Goal: Check status: Check status

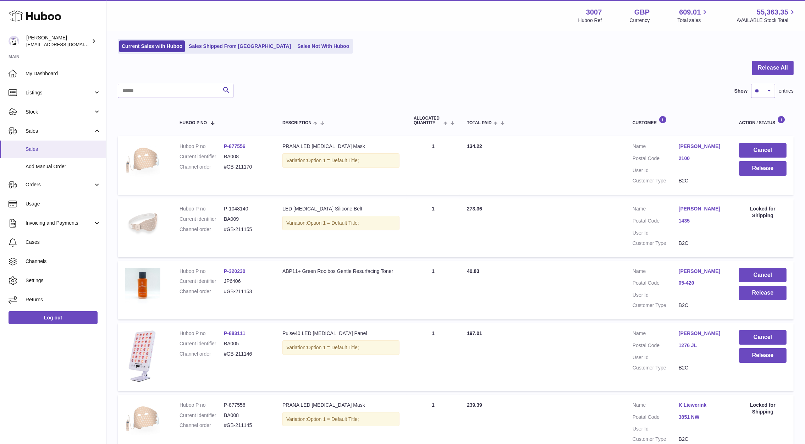
click at [38, 153] on link "Sales" at bounding box center [53, 148] width 106 height 17
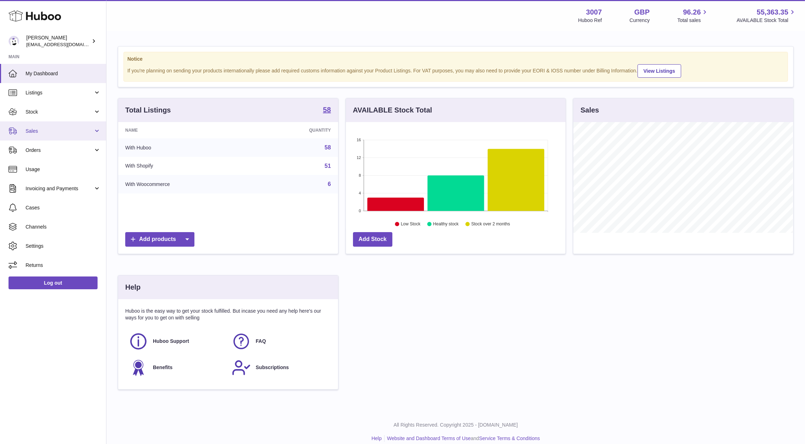
click at [53, 132] on span "Sales" at bounding box center [60, 131] width 68 height 7
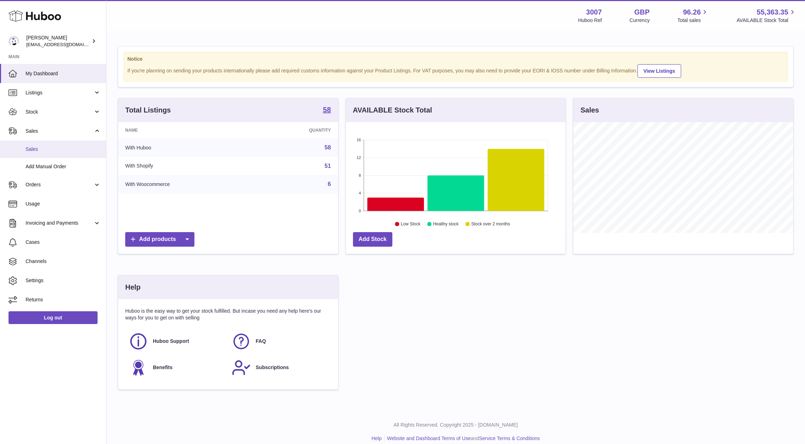
click at [71, 153] on link "Sales" at bounding box center [53, 148] width 106 height 17
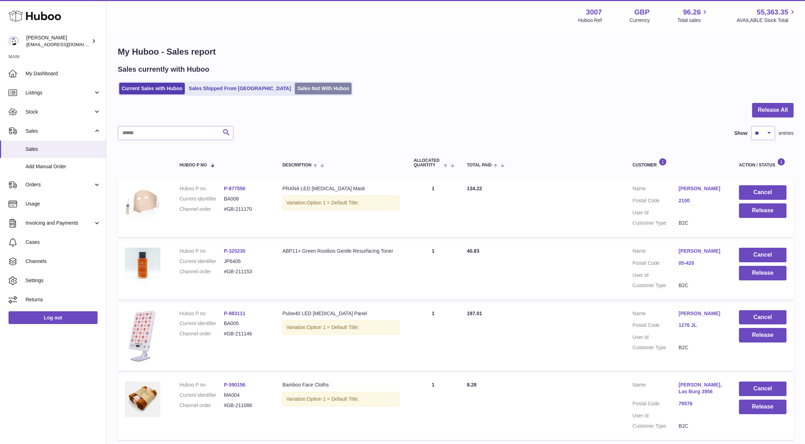
click at [295, 88] on link "Sales Not With Huboo" at bounding box center [323, 89] width 57 height 12
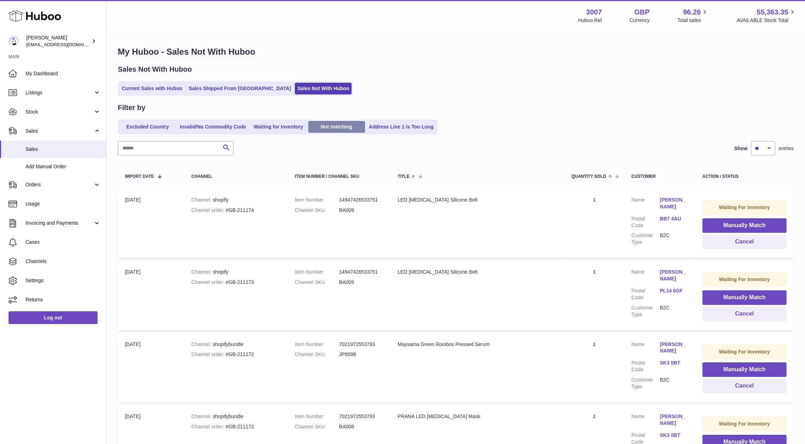
click at [352, 128] on link "Not matching" at bounding box center [336, 127] width 57 height 12
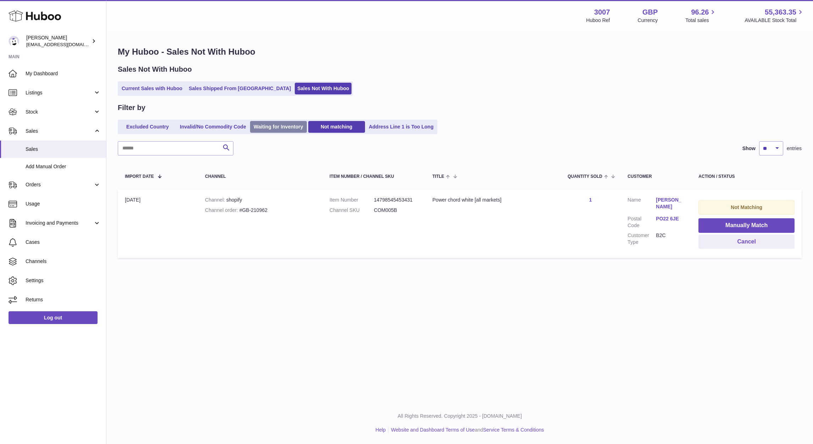
click at [286, 124] on link "Waiting for Inventory" at bounding box center [278, 127] width 57 height 12
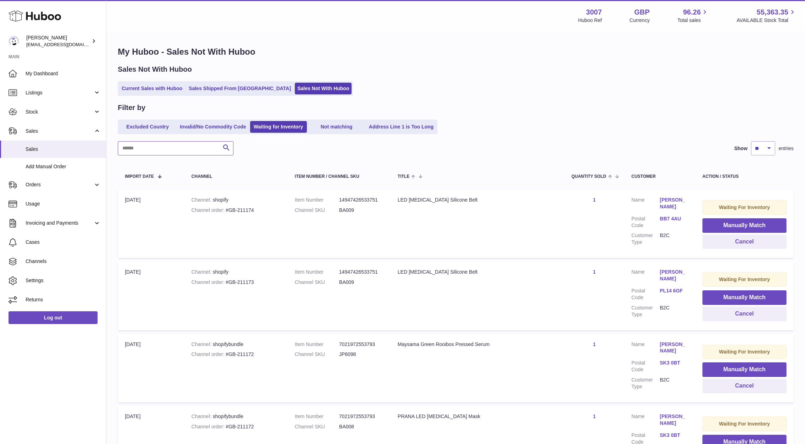
click at [199, 149] on input "text" at bounding box center [176, 148] width 116 height 14
paste input "**********"
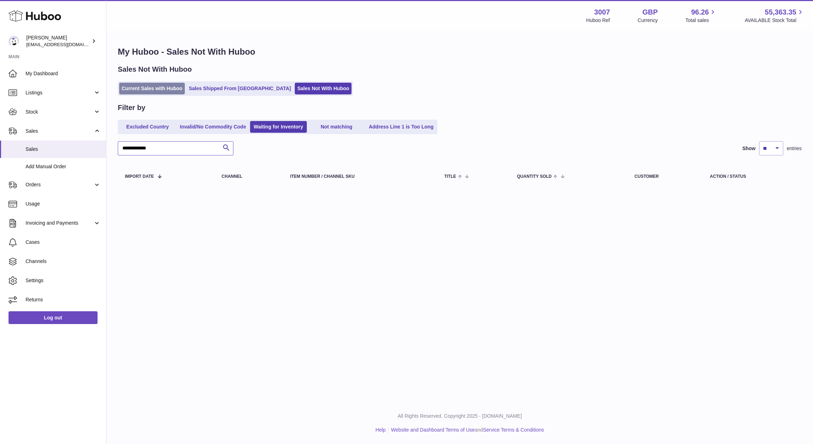
type input "**********"
click at [146, 90] on link "Current Sales with Huboo" at bounding box center [152, 89] width 66 height 12
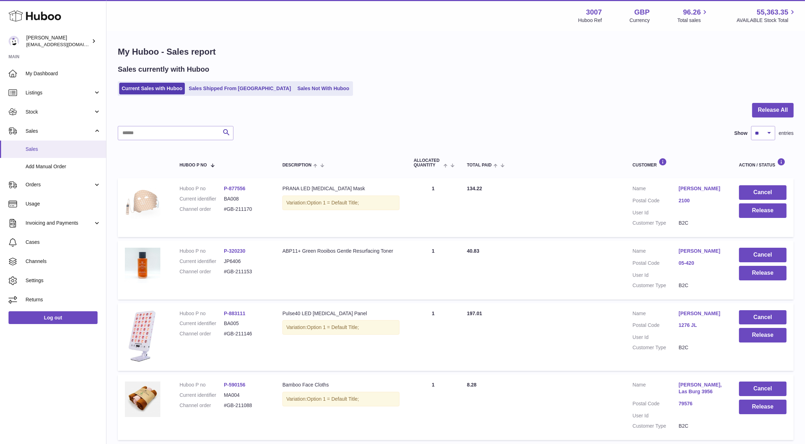
click at [29, 153] on link "Sales" at bounding box center [53, 148] width 106 height 17
click at [295, 89] on link "Sales Not With Huboo" at bounding box center [323, 89] width 57 height 12
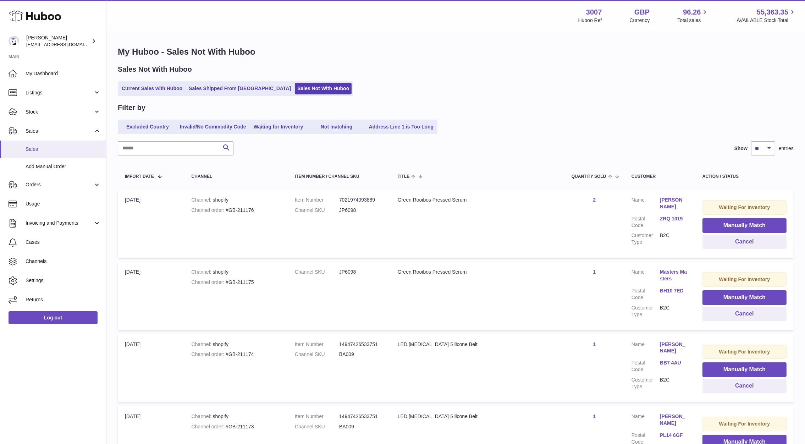
click at [44, 144] on link "Sales" at bounding box center [53, 148] width 106 height 17
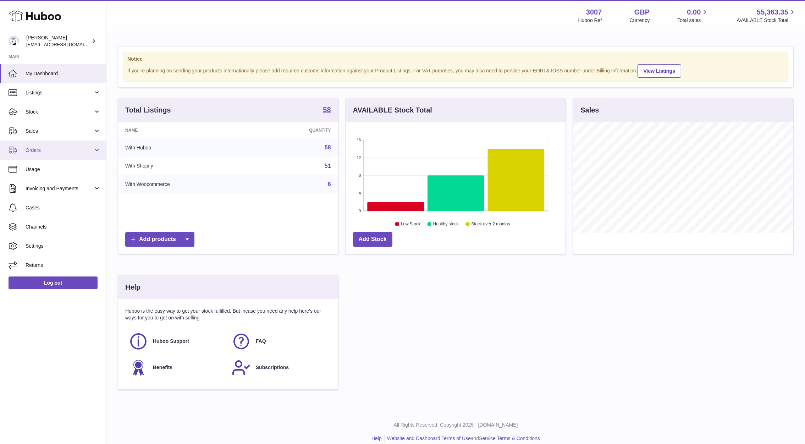
scroll to position [111, 220]
click at [44, 128] on span "Sales" at bounding box center [60, 131] width 68 height 7
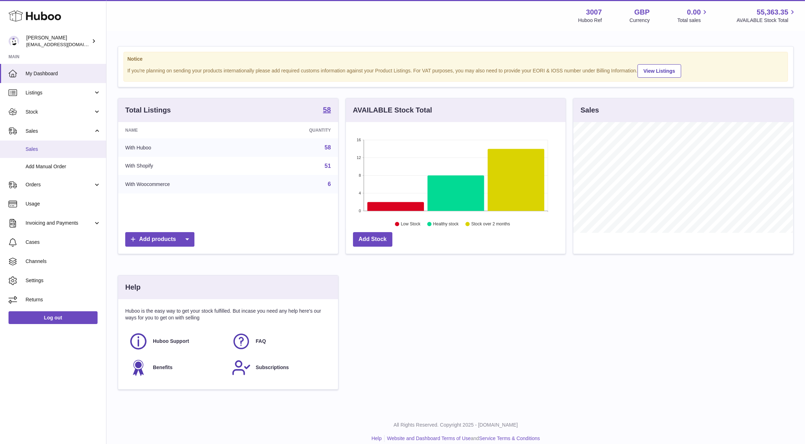
click at [57, 151] on span "Sales" at bounding box center [63, 149] width 75 height 7
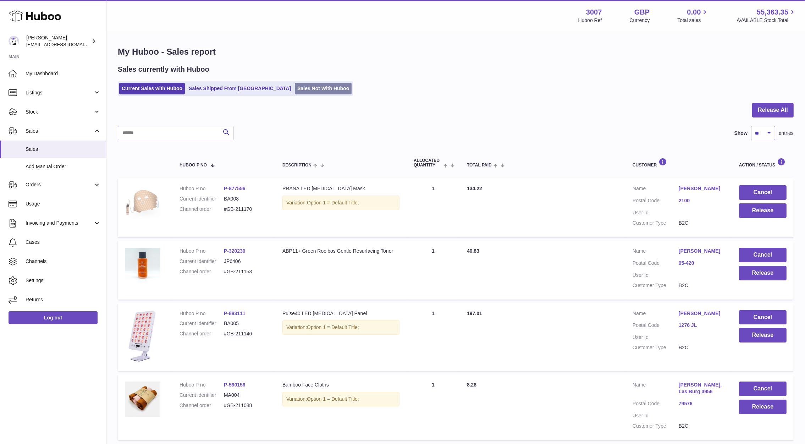
click at [295, 92] on link "Sales Not With Huboo" at bounding box center [323, 89] width 57 height 12
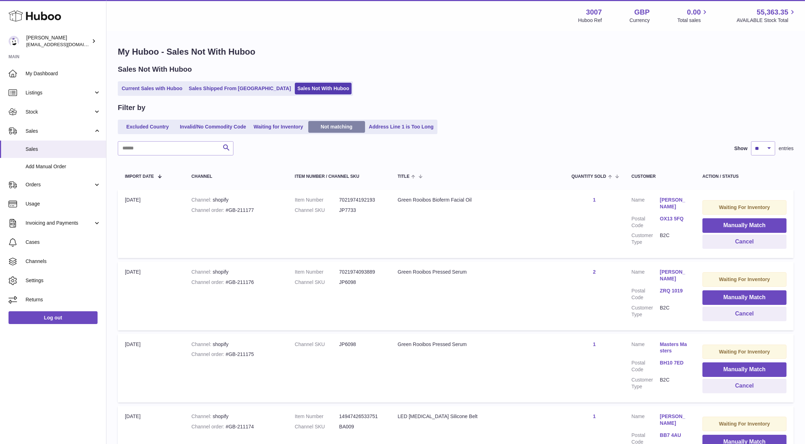
click at [332, 131] on link "Not matching" at bounding box center [336, 127] width 57 height 12
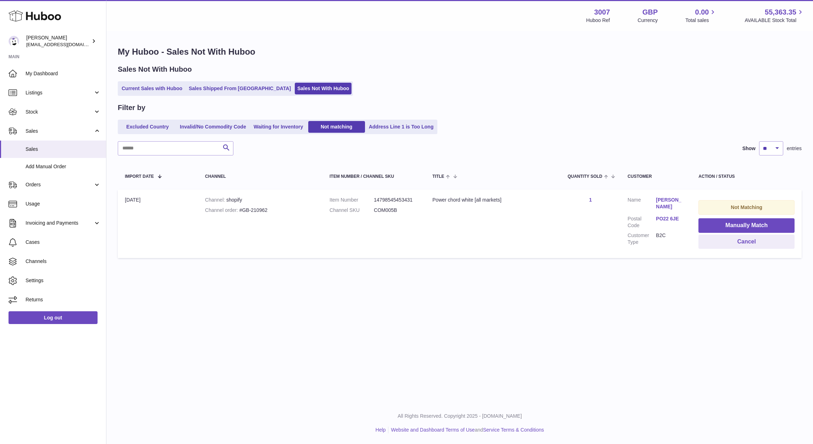
click at [667, 220] on link "PO22 6JE" at bounding box center [670, 218] width 28 height 7
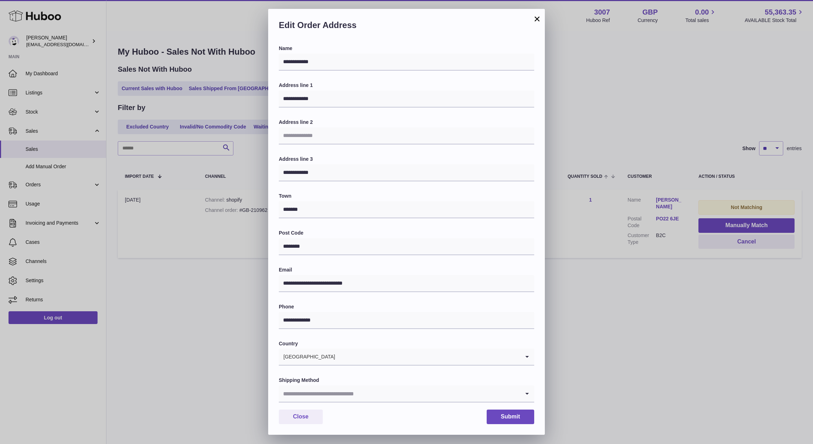
click at [678, 353] on div "**********" at bounding box center [406, 222] width 813 height 444
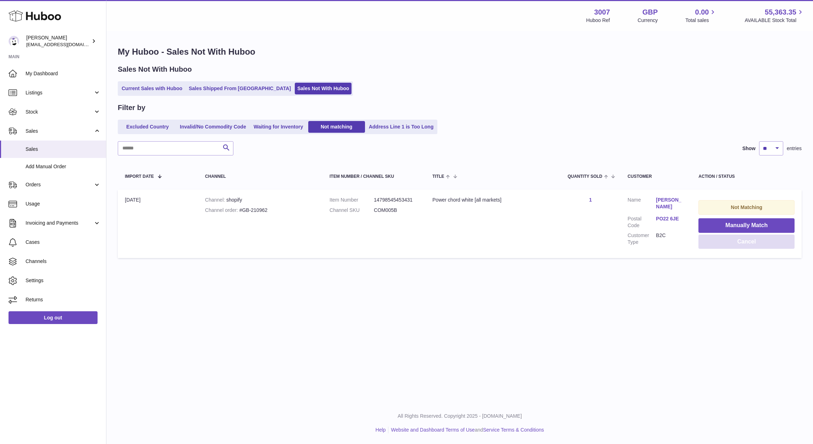
click at [721, 243] on button "Cancel" at bounding box center [746, 241] width 96 height 15
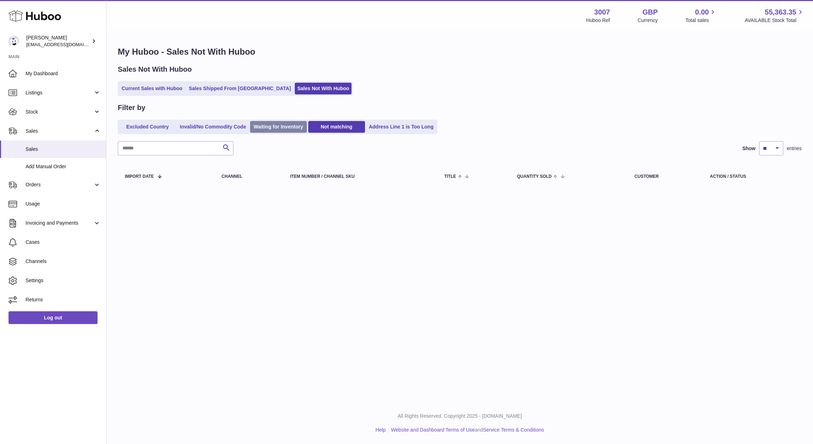
click at [280, 126] on link "Waiting for Inventory" at bounding box center [278, 127] width 57 height 12
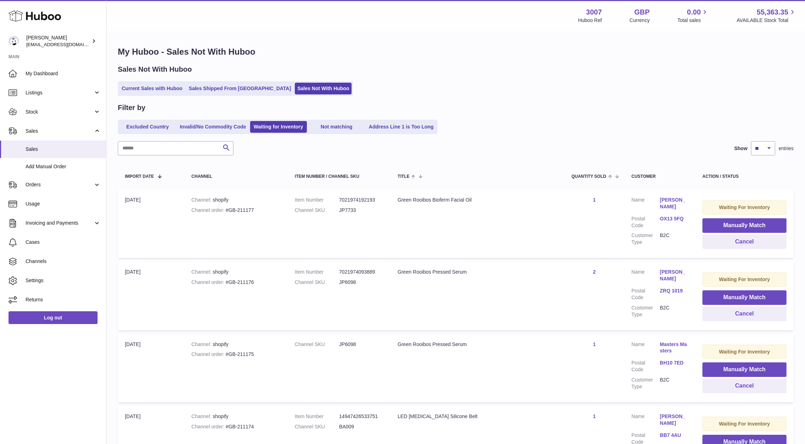
scroll to position [136, 0]
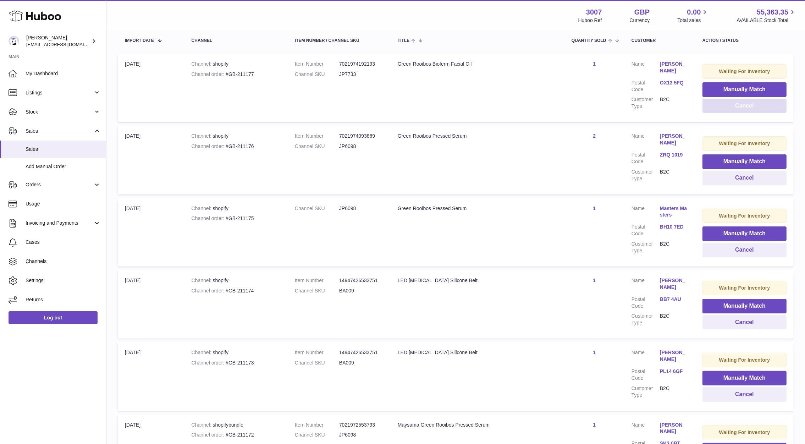
click at [706, 106] on button "Cancel" at bounding box center [744, 106] width 84 height 15
click at [664, 84] on link "ZRQ 1019" at bounding box center [674, 82] width 28 height 7
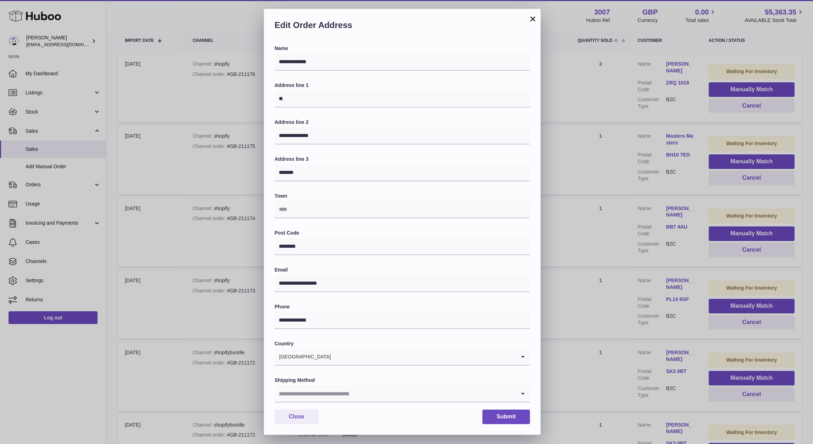
click at [622, 99] on div "**********" at bounding box center [406, 222] width 813 height 444
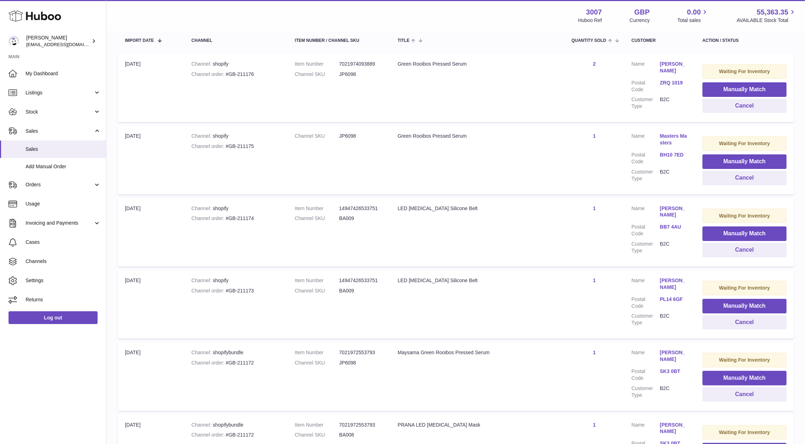
click at [673, 153] on link "BH10 7ED" at bounding box center [674, 154] width 28 height 7
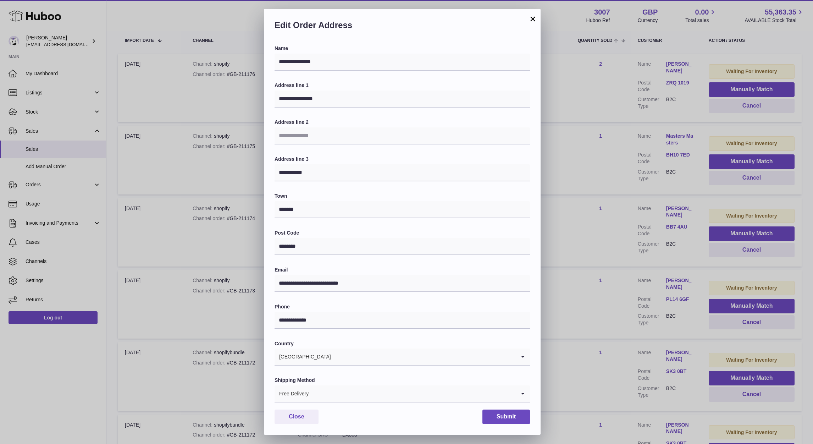
click at [633, 182] on div "**********" at bounding box center [406, 222] width 813 height 444
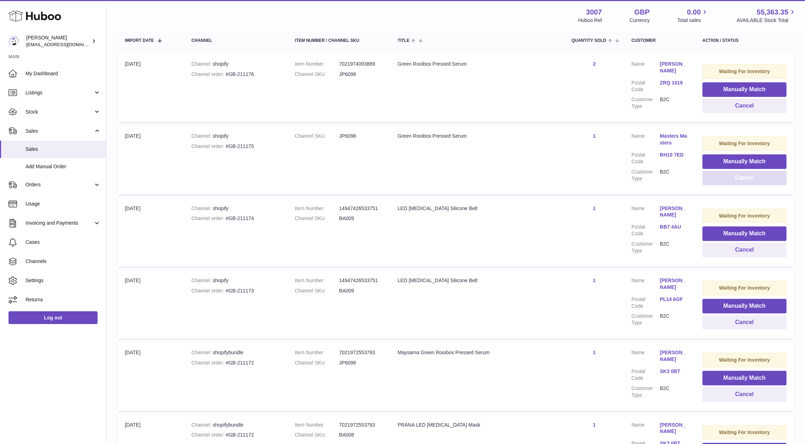
click at [733, 175] on button "Cancel" at bounding box center [744, 178] width 84 height 15
click at [664, 151] on dd "BB7 4AU" at bounding box center [674, 157] width 28 height 13
click at [660, 151] on link "BB7 4AU" at bounding box center [674, 154] width 28 height 7
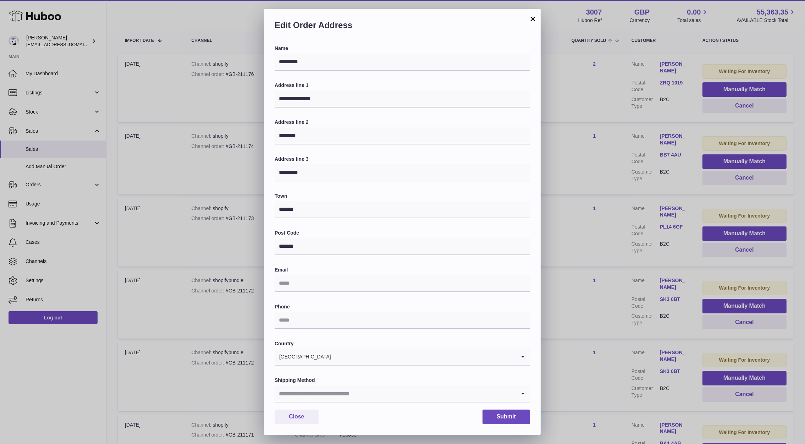
click at [642, 180] on div "**********" at bounding box center [402, 222] width 805 height 444
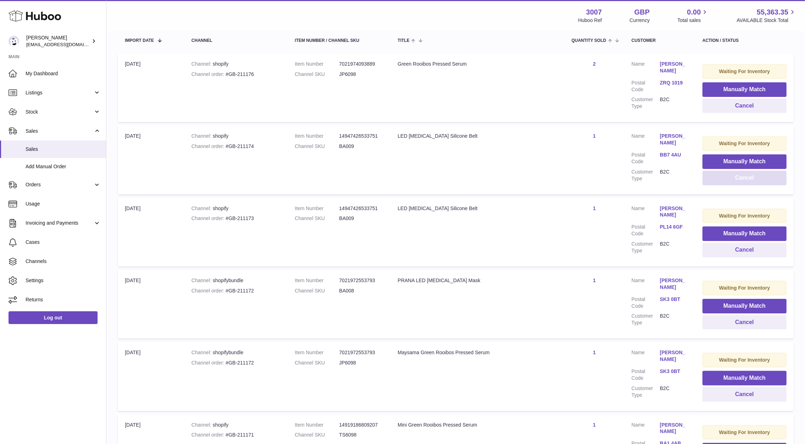
click at [750, 176] on button "Cancel" at bounding box center [744, 178] width 84 height 15
click at [721, 181] on button "Cancel" at bounding box center [744, 178] width 84 height 15
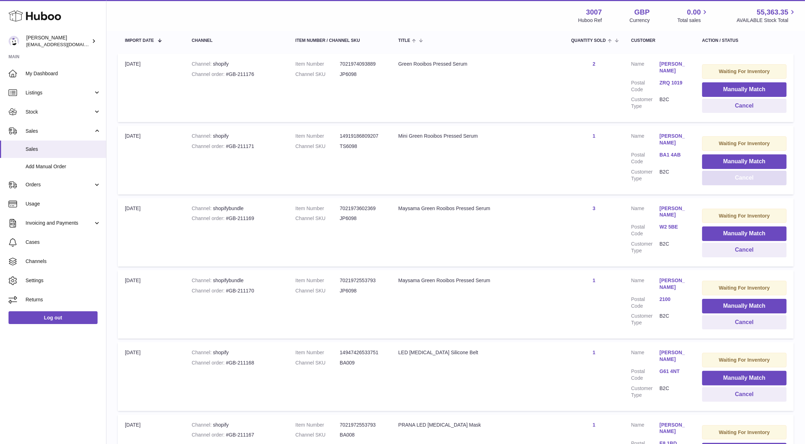
click at [721, 181] on button "Cancel" at bounding box center [744, 178] width 84 height 15
click at [718, 183] on button "Cancel" at bounding box center [744, 178] width 84 height 15
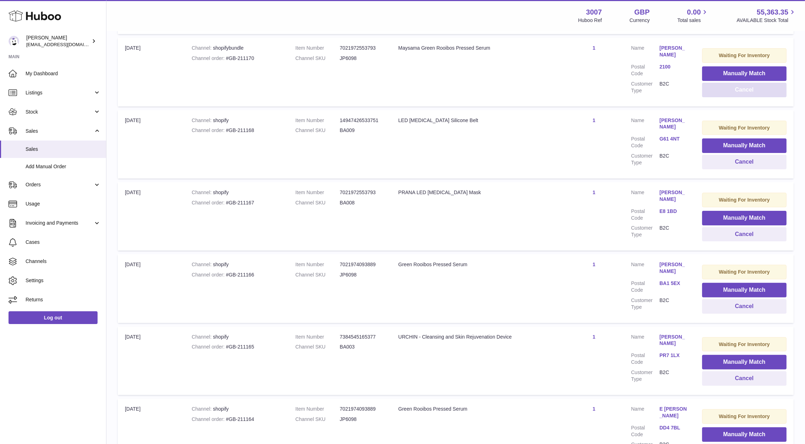
scroll to position [241, 0]
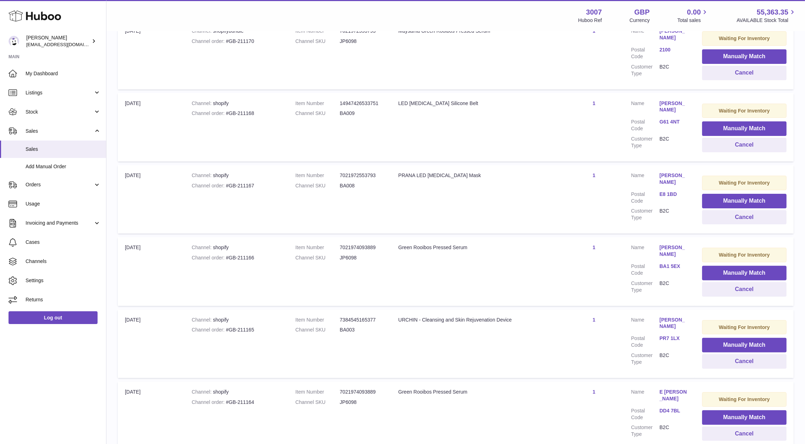
click at [671, 118] on link "G61 4NT" at bounding box center [673, 121] width 28 height 7
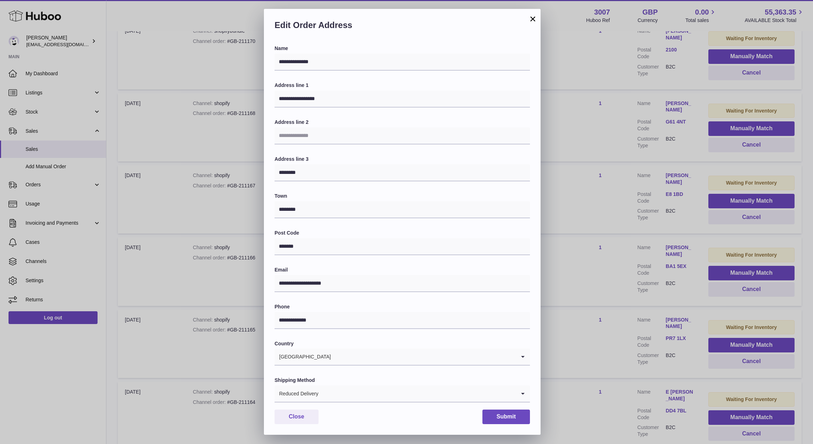
click at [623, 142] on div "**********" at bounding box center [406, 222] width 813 height 444
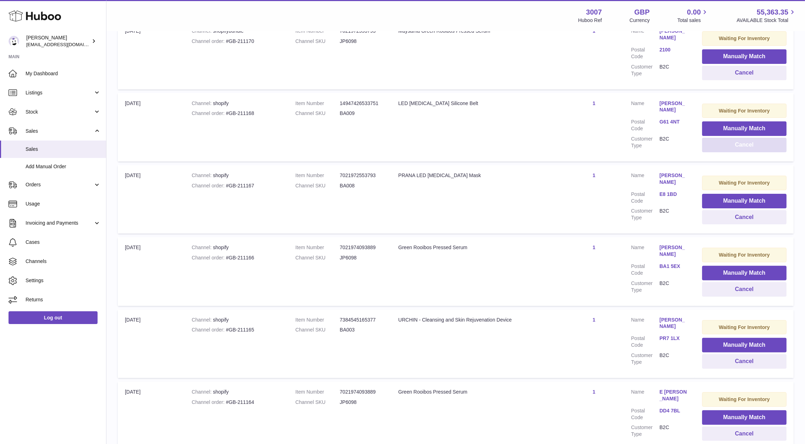
click at [720, 147] on button "Cancel" at bounding box center [744, 145] width 84 height 15
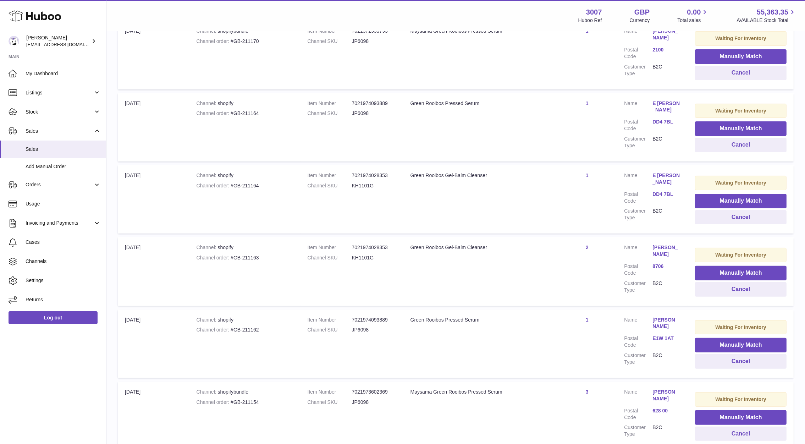
click at [659, 118] on link "DD4 7BL" at bounding box center [666, 121] width 28 height 7
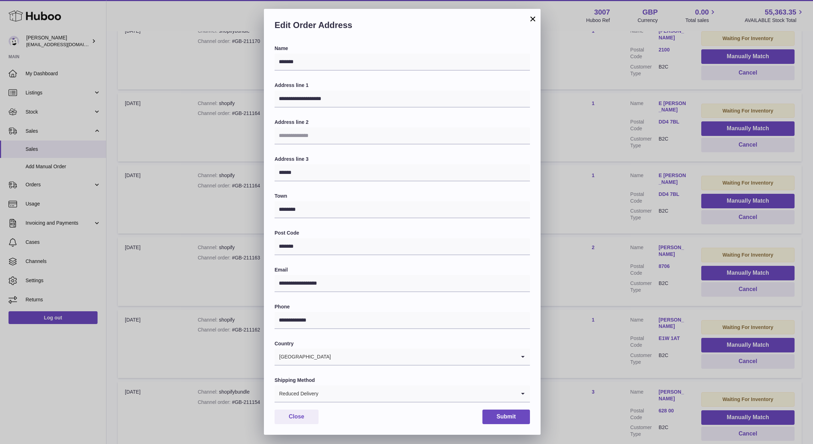
click at [603, 165] on div "**********" at bounding box center [406, 222] width 813 height 444
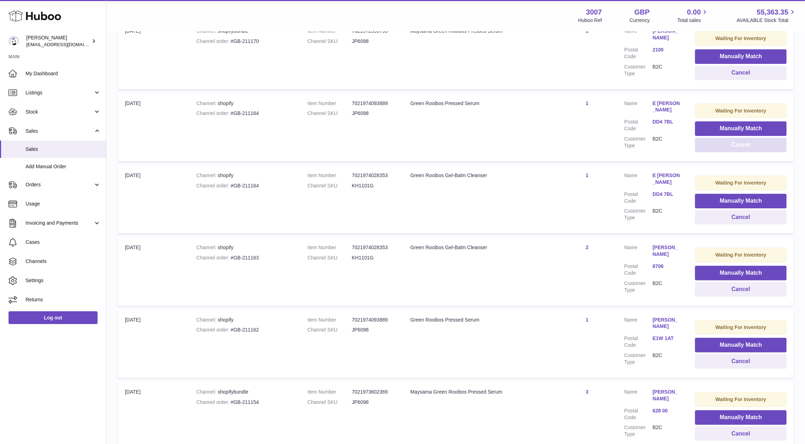
click at [723, 140] on button "Cancel" at bounding box center [741, 145] width 92 height 15
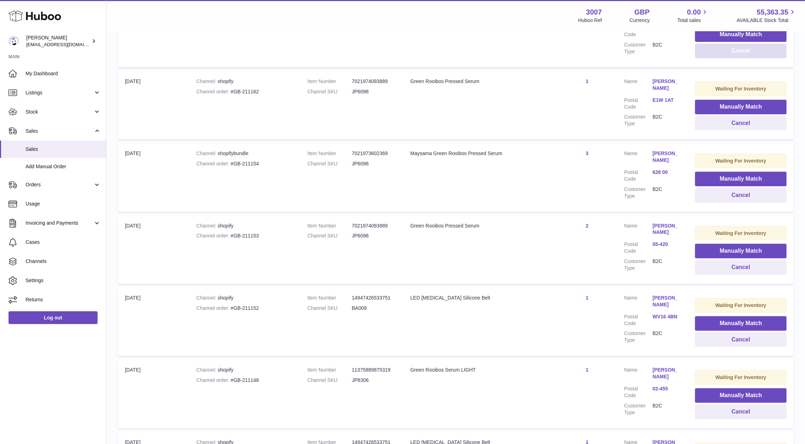
scroll to position [338, 0]
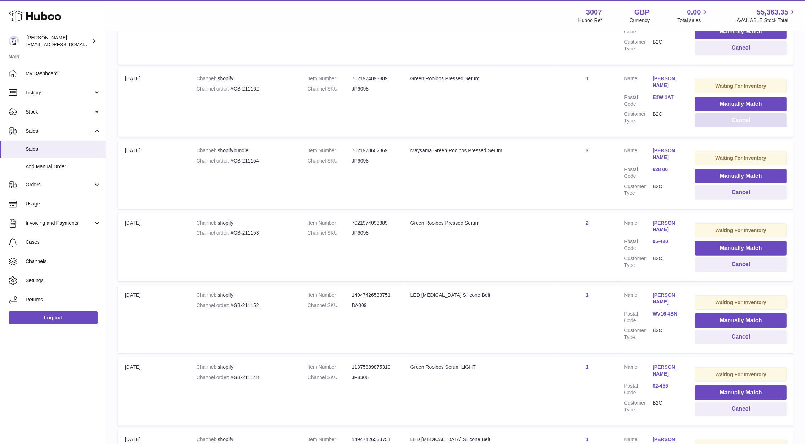
click at [703, 121] on button "Cancel" at bounding box center [741, 120] width 92 height 15
click at [732, 266] on button "Cancel" at bounding box center [741, 264] width 92 height 15
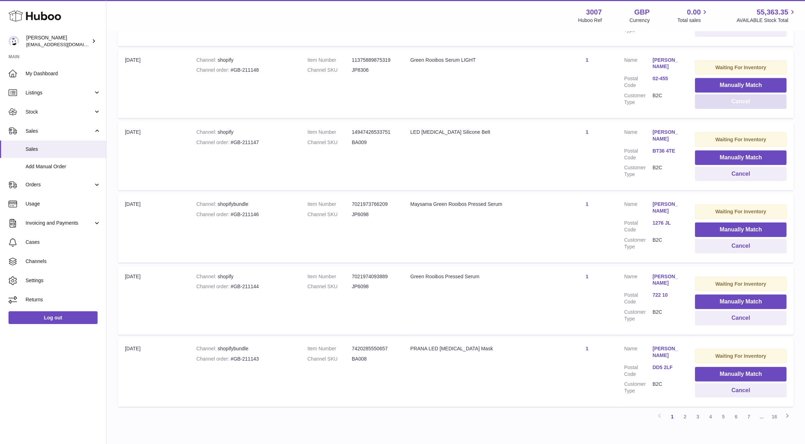
scroll to position [506, 0]
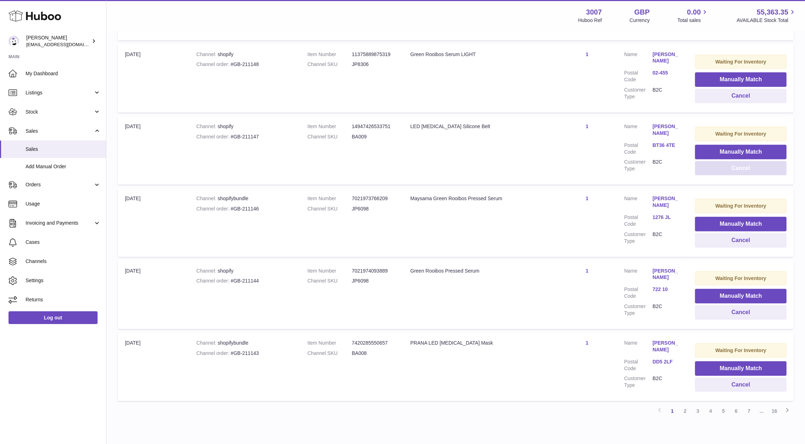
click at [718, 168] on button "Cancel" at bounding box center [741, 168] width 92 height 15
click at [725, 311] on button "Cancel" at bounding box center [741, 312] width 92 height 15
click at [725, 311] on button "Cancel" at bounding box center [741, 312] width 90 height 15
click at [725, 311] on button "Cancel" at bounding box center [741, 312] width 92 height 15
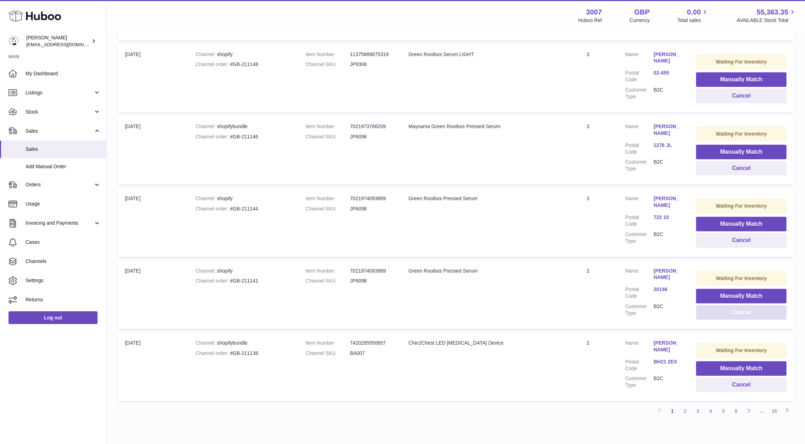
scroll to position [535, 0]
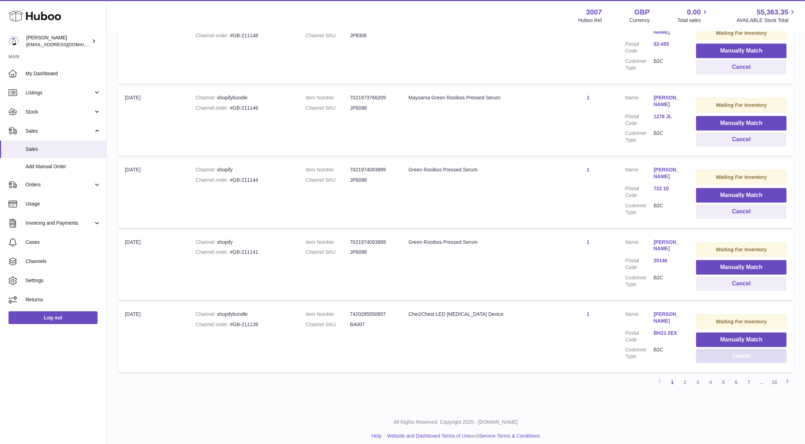
click at [755, 352] on button "Cancel" at bounding box center [741, 356] width 90 height 15
click at [755, 352] on button "Cancel" at bounding box center [741, 356] width 92 height 15
click at [686, 378] on link "2" at bounding box center [685, 382] width 13 height 13
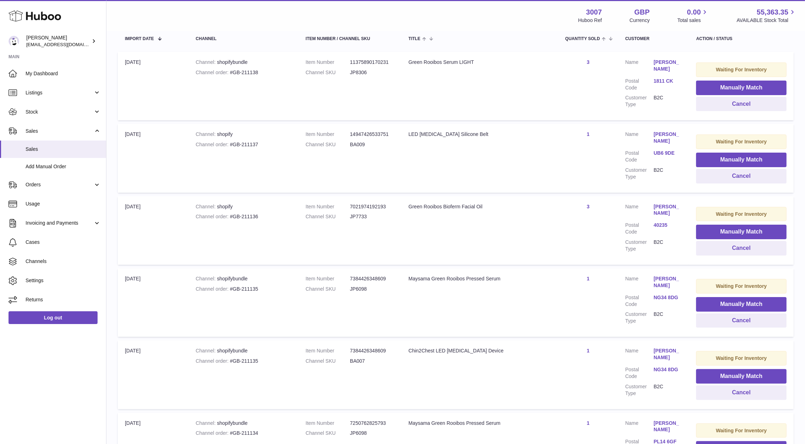
scroll to position [139, 0]
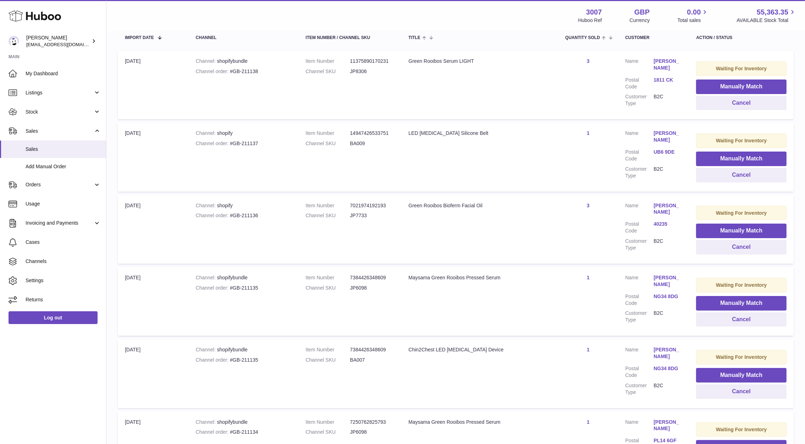
click at [657, 149] on link "UB6 9DE" at bounding box center [667, 152] width 28 height 7
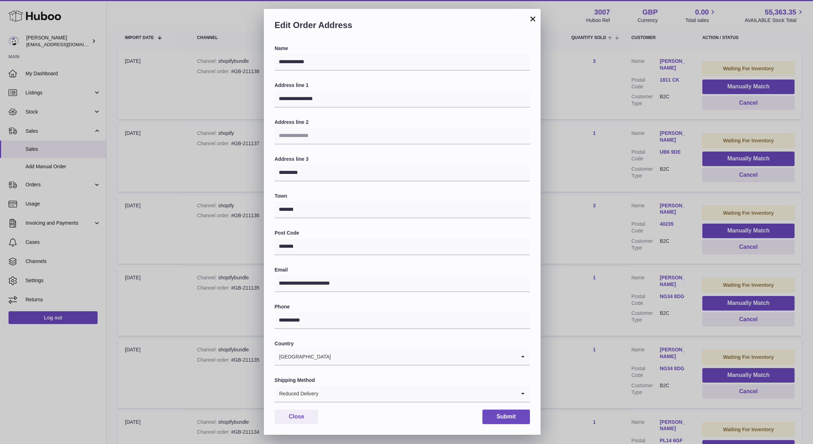
click at [606, 194] on div "**********" at bounding box center [406, 222] width 813 height 444
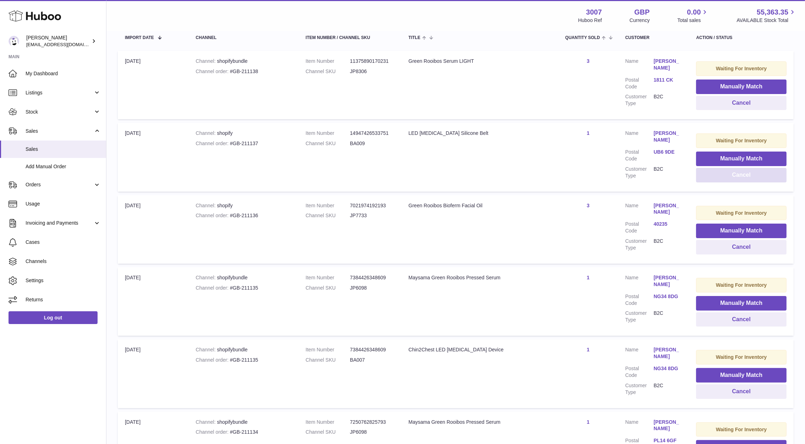
click at [698, 174] on button "Cancel" at bounding box center [741, 175] width 90 height 15
click at [671, 221] on link "NG34 8DG" at bounding box center [667, 224] width 28 height 7
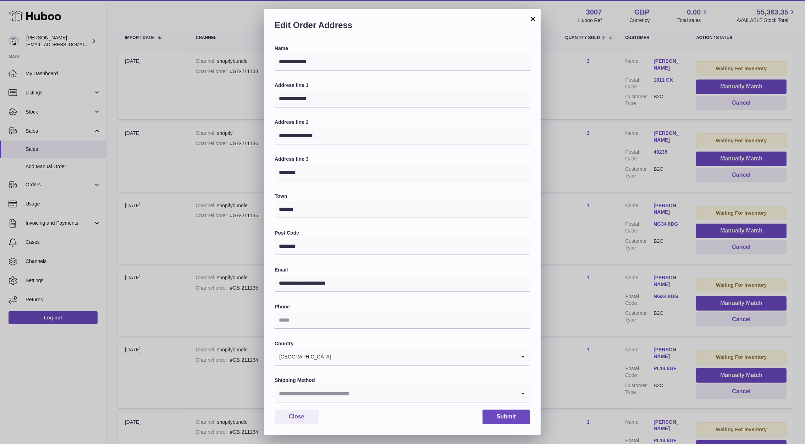
click at [608, 217] on div "**********" at bounding box center [402, 222] width 805 height 444
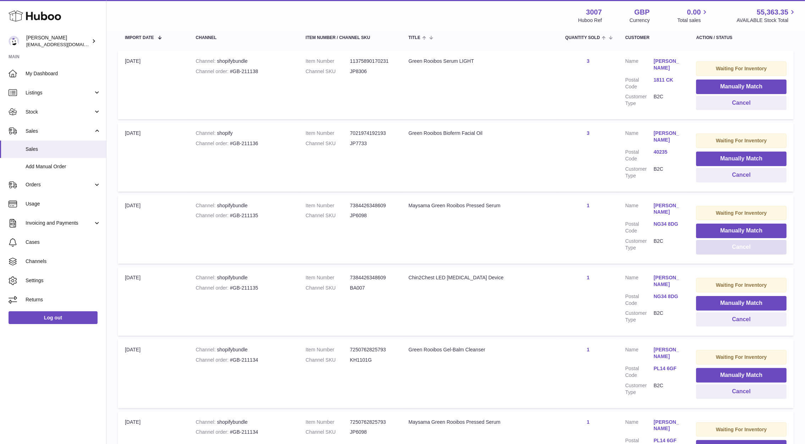
click at [713, 251] on button "Cancel" at bounding box center [741, 247] width 90 height 15
click at [713, 251] on button "Cancel" at bounding box center [741, 247] width 92 height 15
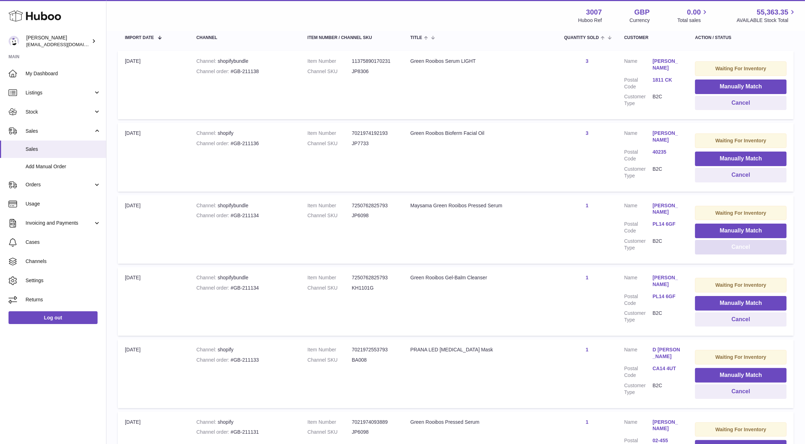
click at [713, 251] on button "Cancel" at bounding box center [741, 247] width 92 height 15
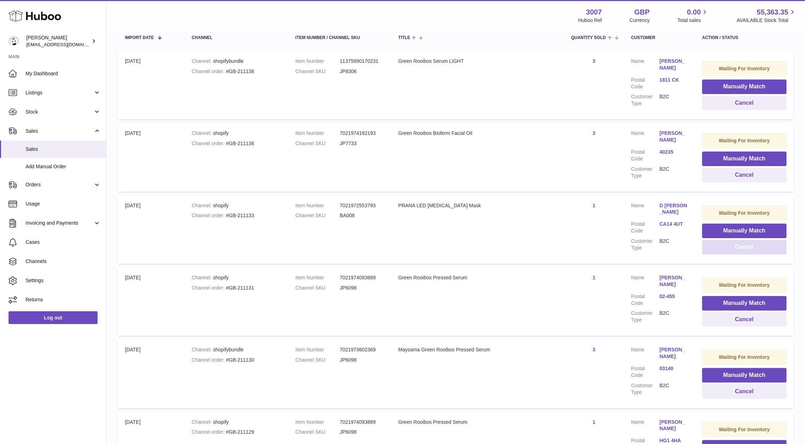
click at [710, 245] on button "Cancel" at bounding box center [744, 247] width 84 height 15
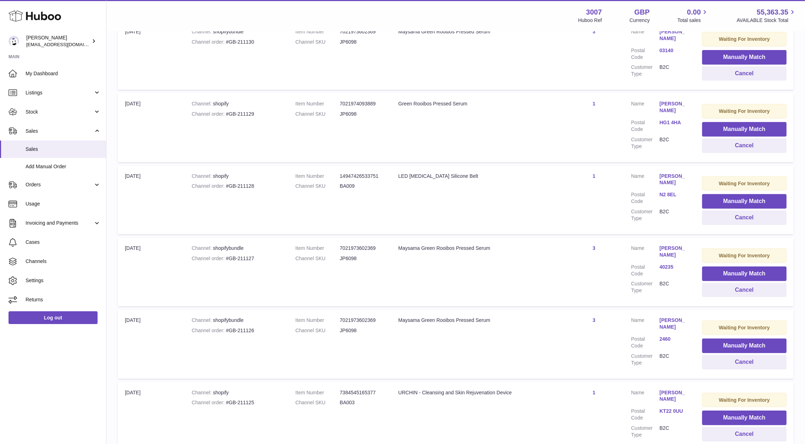
scroll to position [386, 0]
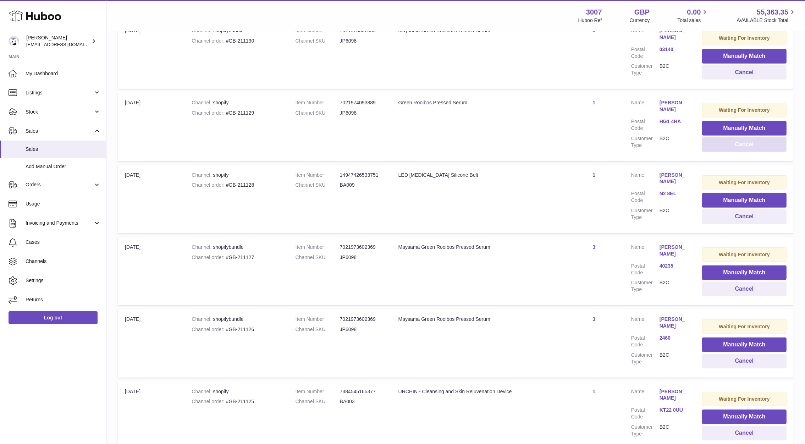
click at [736, 141] on button "Cancel" at bounding box center [744, 144] width 84 height 15
click at [678, 265] on link "KT22 0UU" at bounding box center [673, 266] width 28 height 7
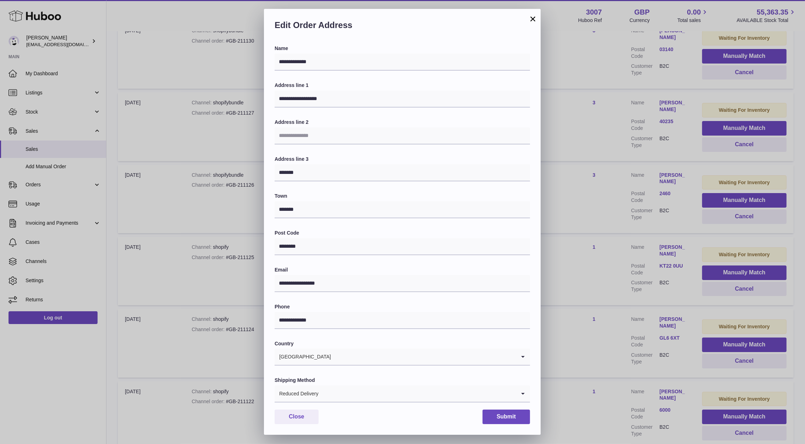
click at [611, 204] on div "**********" at bounding box center [402, 222] width 805 height 444
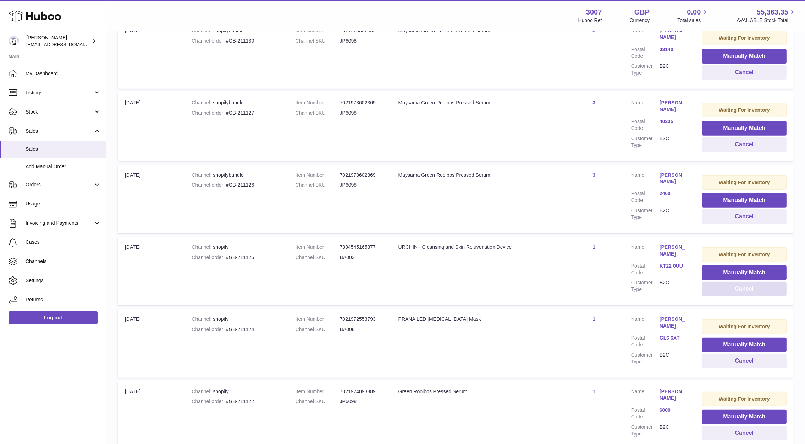
click at [738, 284] on button "Cancel" at bounding box center [744, 289] width 84 height 15
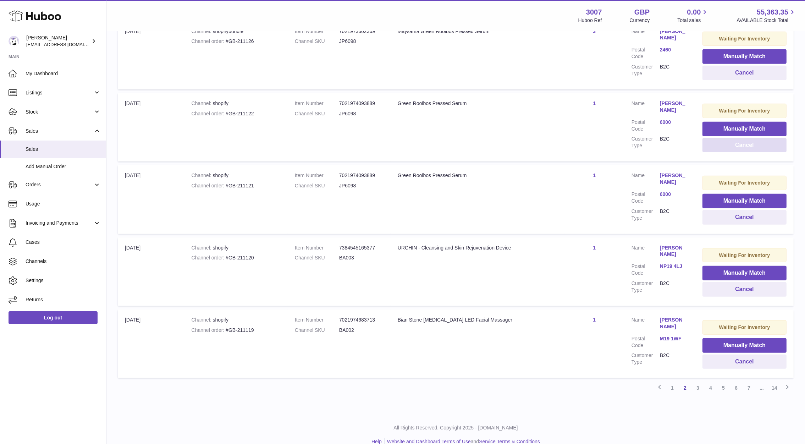
scroll to position [537, 0]
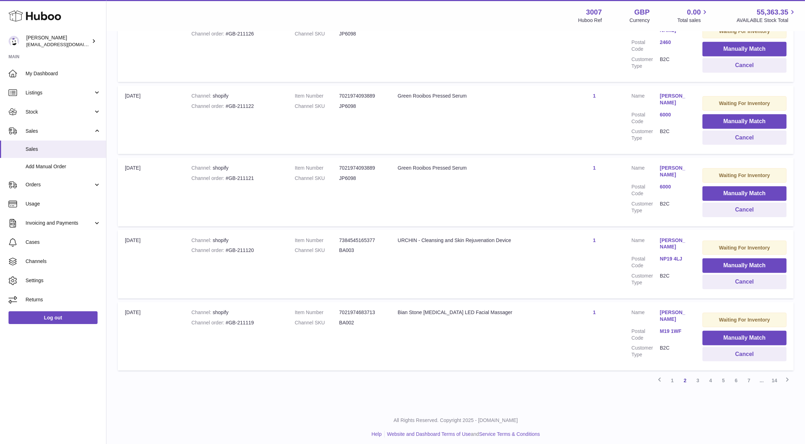
click at [728, 286] on td "Waiting For Inventory Manually Match Cancel" at bounding box center [744, 264] width 98 height 68
click at [730, 277] on button "Cancel" at bounding box center [744, 282] width 84 height 15
click at [731, 278] on button "Cancel" at bounding box center [744, 282] width 84 height 15
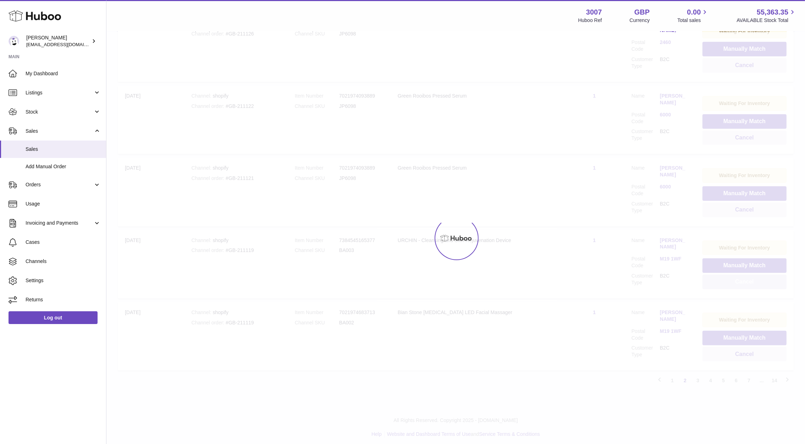
scroll to position [535, 0]
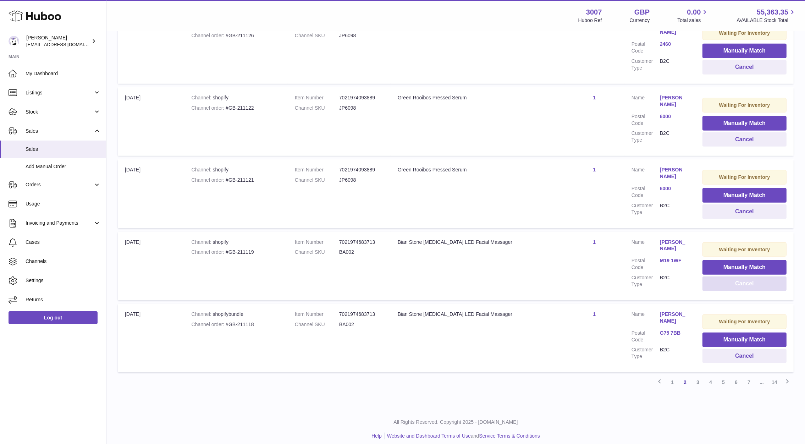
click at [731, 278] on button "Cancel" at bounding box center [744, 283] width 84 height 15
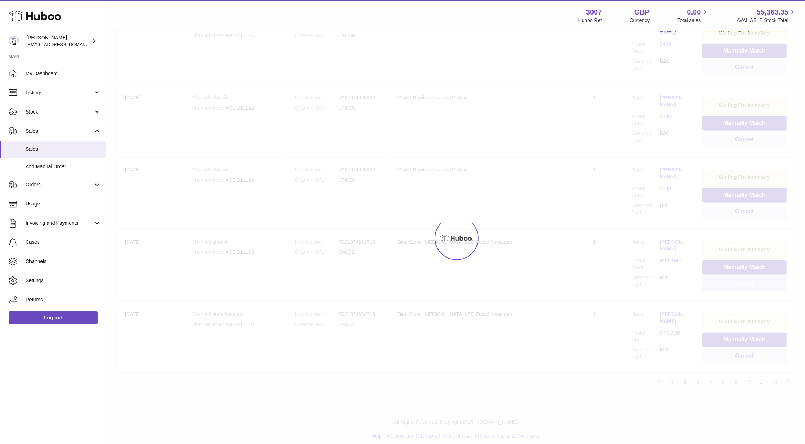
scroll to position [533, 0]
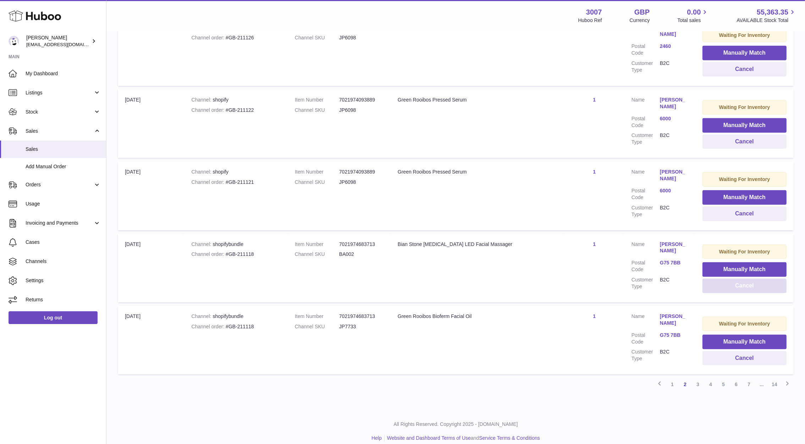
click at [731, 278] on button "Cancel" at bounding box center [744, 285] width 84 height 15
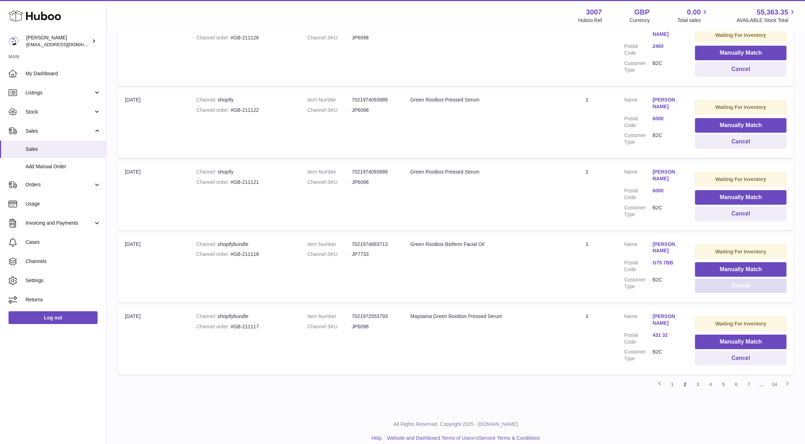
scroll to position [535, 0]
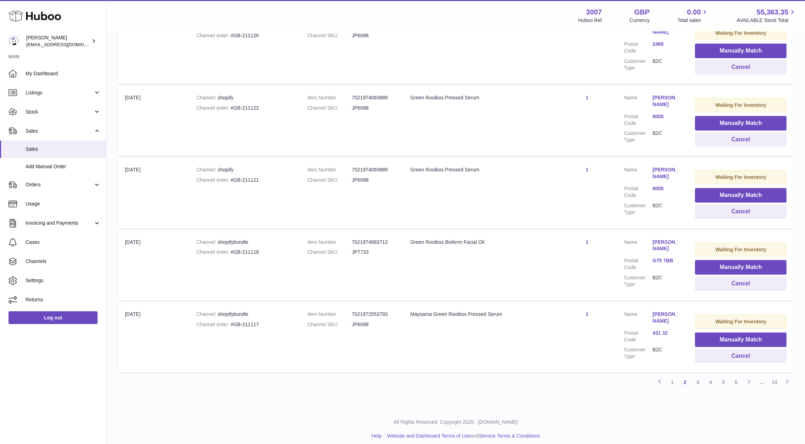
click at [662, 257] on link "G75 7BB" at bounding box center [666, 260] width 28 height 7
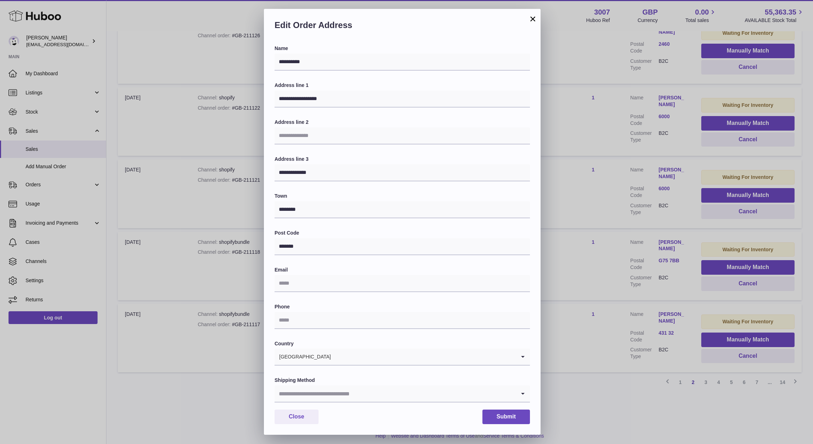
click at [637, 245] on div "**********" at bounding box center [406, 222] width 813 height 444
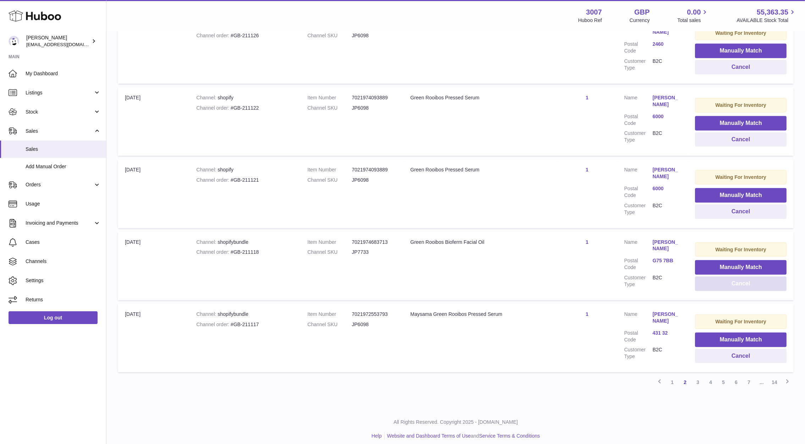
click at [736, 280] on button "Cancel" at bounding box center [741, 283] width 92 height 15
click at [698, 383] on link "3" at bounding box center [697, 382] width 13 height 13
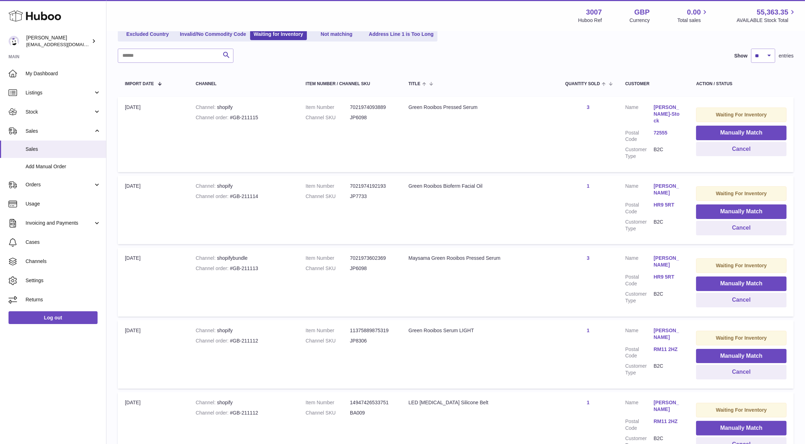
scroll to position [114, 0]
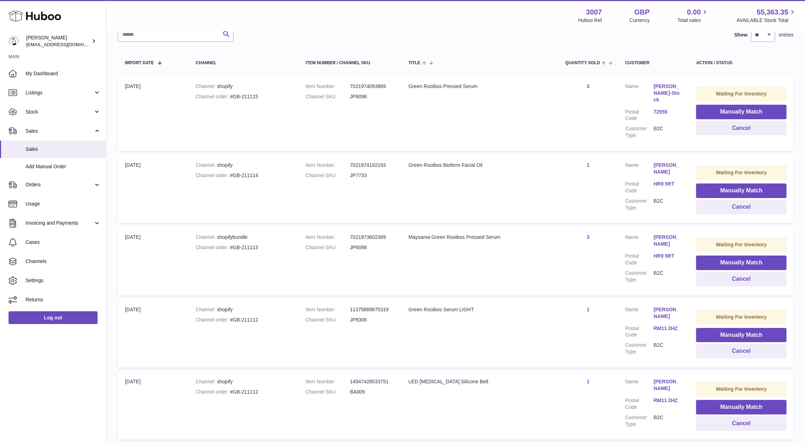
click at [663, 181] on link "HR9 5RT" at bounding box center [667, 184] width 28 height 7
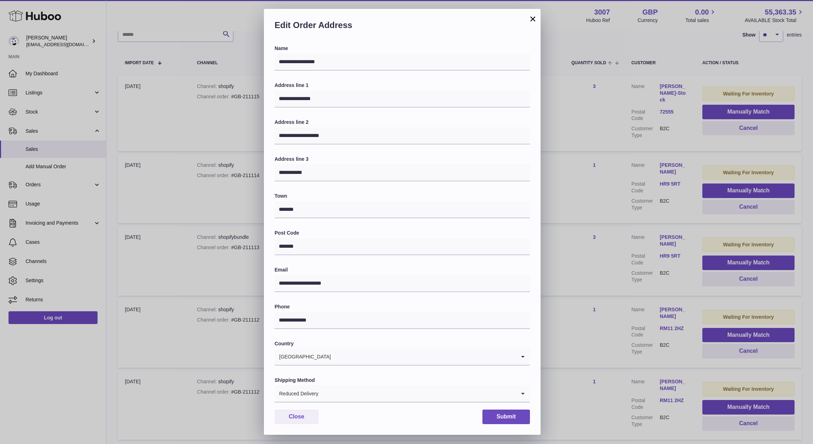
click at [633, 189] on div "**********" at bounding box center [406, 222] width 813 height 444
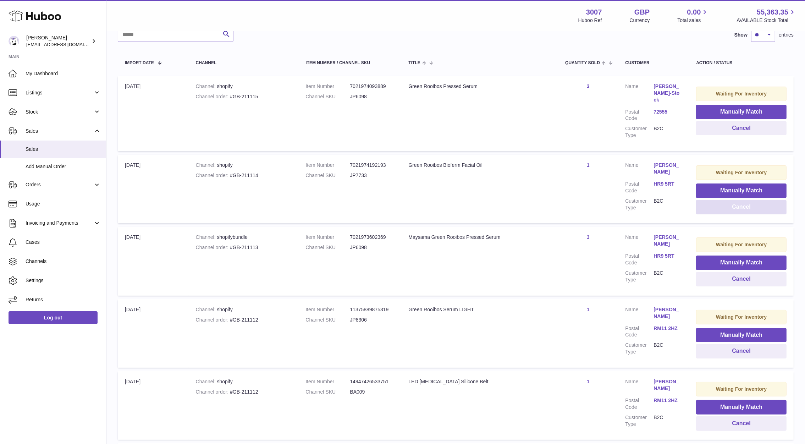
click at [729, 201] on button "Cancel" at bounding box center [741, 207] width 90 height 15
click at [671, 181] on dd "RM11 2HZ" at bounding box center [667, 187] width 28 height 13
click at [655, 181] on link "RM11 2HZ" at bounding box center [667, 184] width 28 height 7
click at [620, 187] on div "**********" at bounding box center [402, 222] width 805 height 444
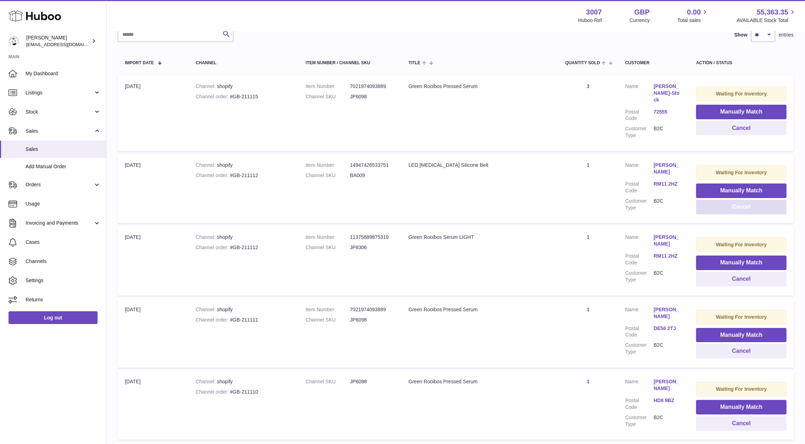
click at [755, 200] on button "Cancel" at bounding box center [741, 207] width 90 height 15
click at [667, 181] on link "DE56 2TJ" at bounding box center [667, 184] width 28 height 7
click at [656, 197] on div "**********" at bounding box center [402, 222] width 805 height 444
click at [744, 200] on button "Cancel" at bounding box center [741, 207] width 90 height 15
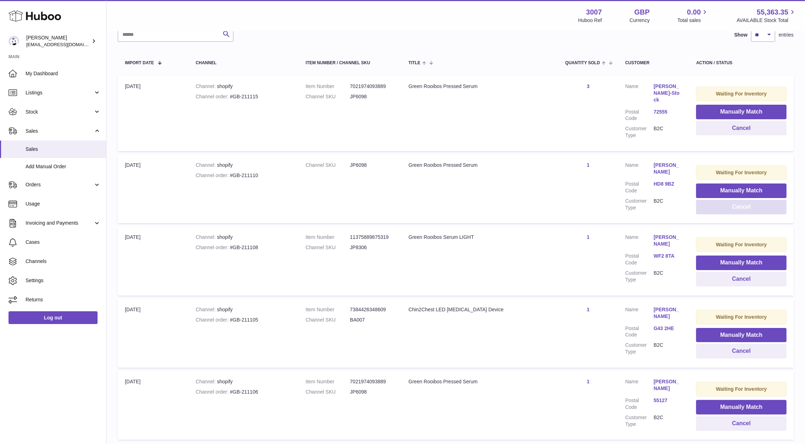
click at [744, 200] on button "Cancel" at bounding box center [741, 207] width 90 height 15
click at [701, 200] on button "Cancel" at bounding box center [741, 207] width 90 height 15
click at [663, 181] on link "G43 2HE" at bounding box center [667, 184] width 28 height 7
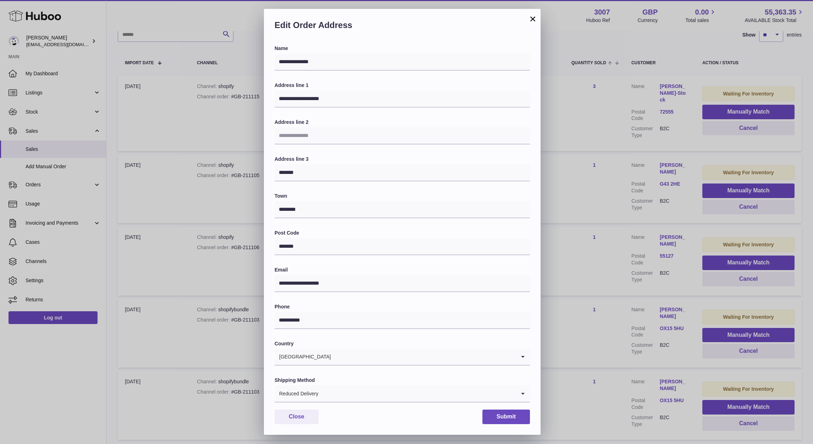
click at [640, 197] on div "**********" at bounding box center [406, 222] width 813 height 444
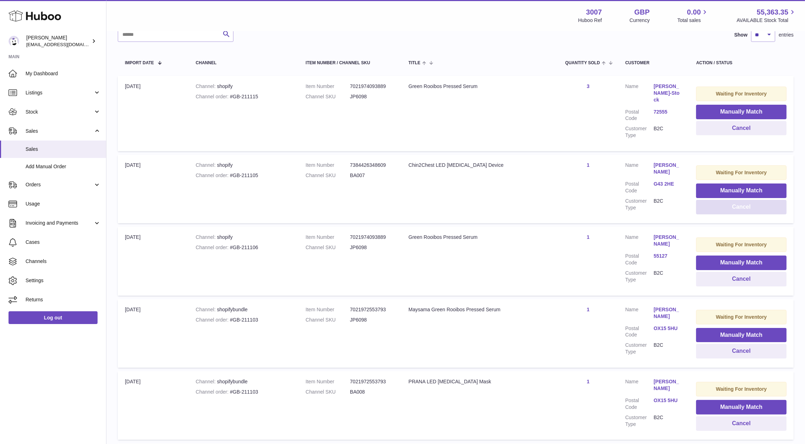
click at [720, 200] on button "Cancel" at bounding box center [741, 207] width 90 height 15
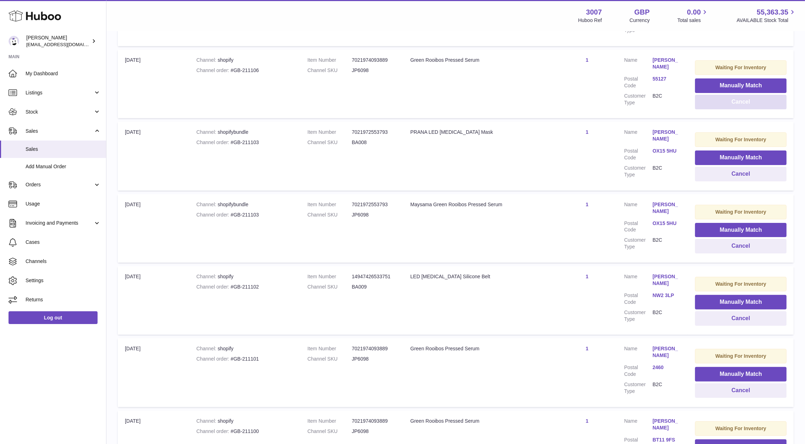
scroll to position [227, 0]
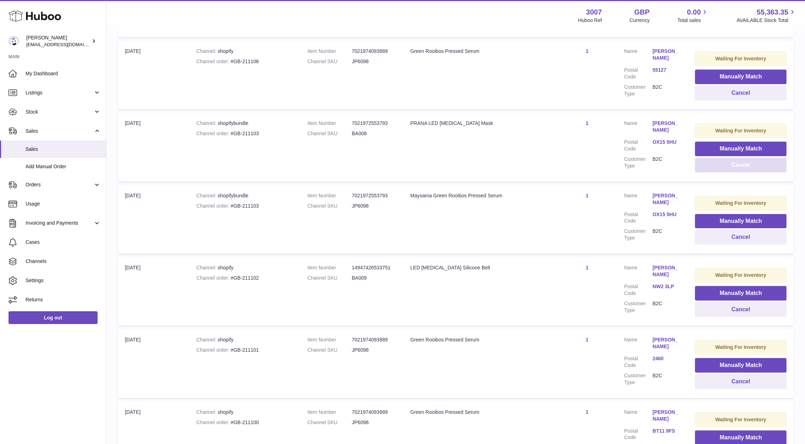
click at [714, 163] on button "Cancel" at bounding box center [741, 165] width 92 height 15
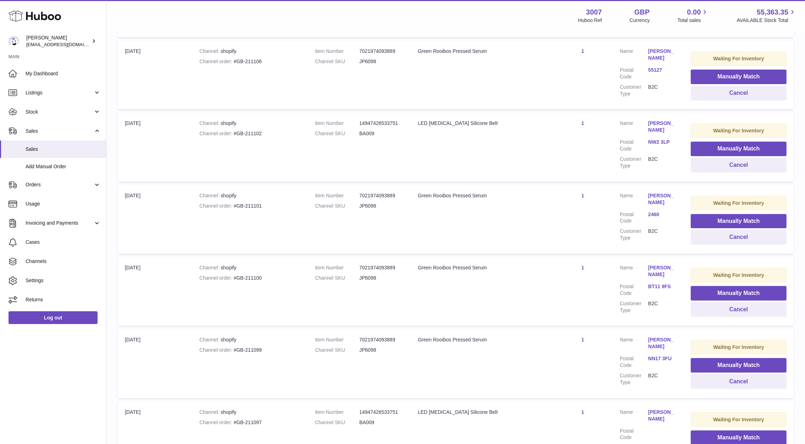
click at [656, 139] on link "NW2 3LP" at bounding box center [662, 142] width 28 height 7
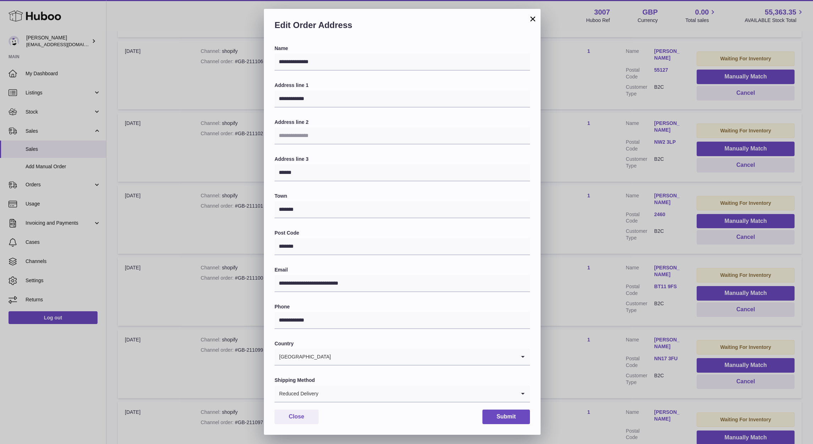
click at [625, 146] on div "**********" at bounding box center [406, 222] width 813 height 444
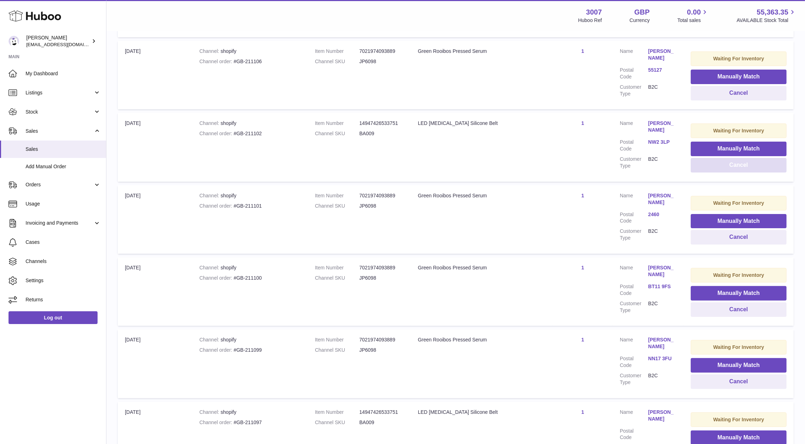
click at [723, 158] on button "Cancel" at bounding box center [739, 165] width 96 height 15
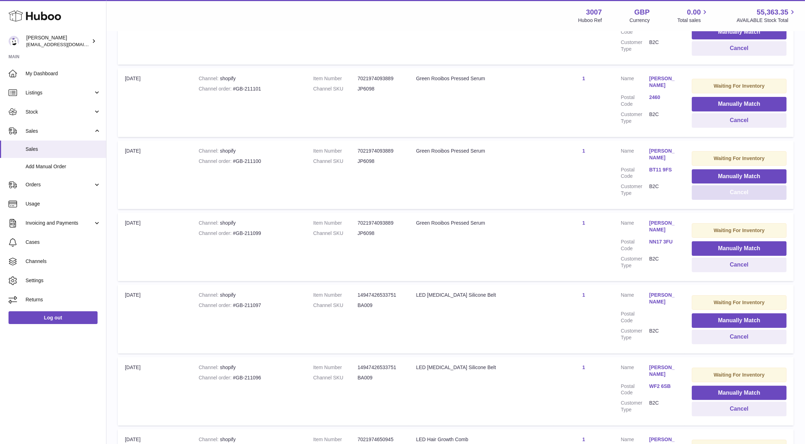
click at [708, 186] on button "Cancel" at bounding box center [739, 192] width 95 height 15
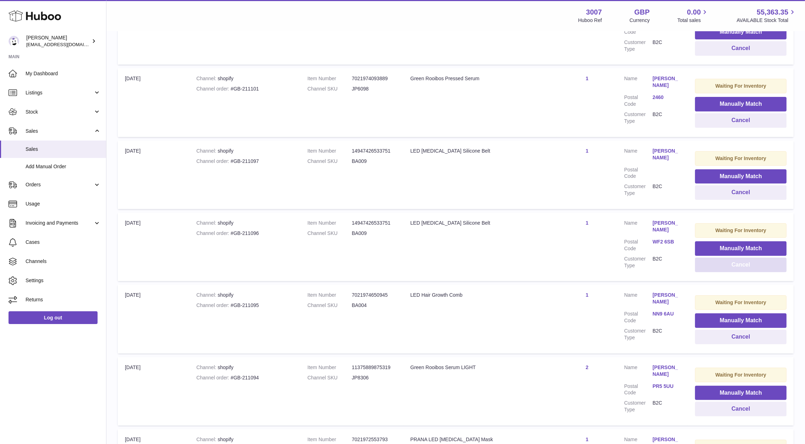
click at [710, 258] on button "Cancel" at bounding box center [741, 265] width 92 height 15
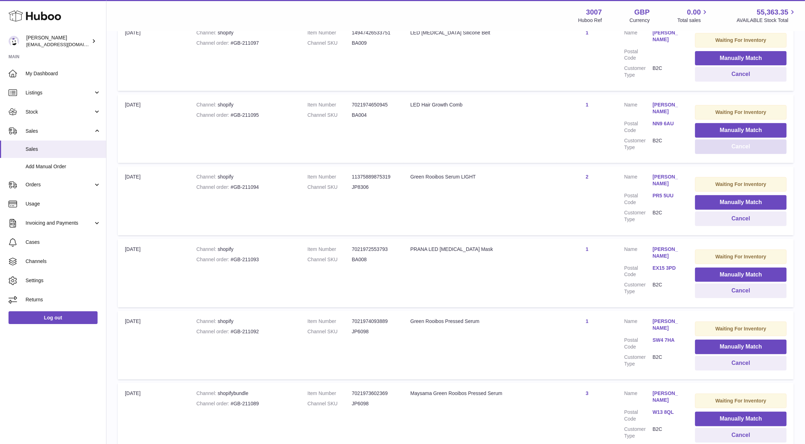
scroll to position [392, 0]
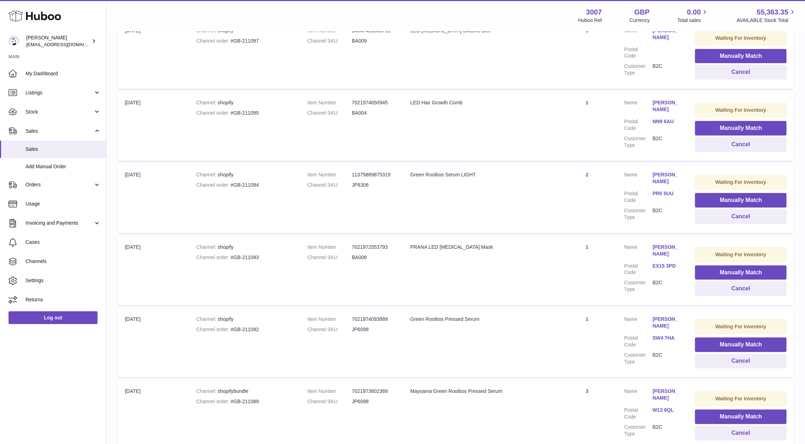
click at [655, 118] on link "NN9 6AU" at bounding box center [666, 121] width 28 height 7
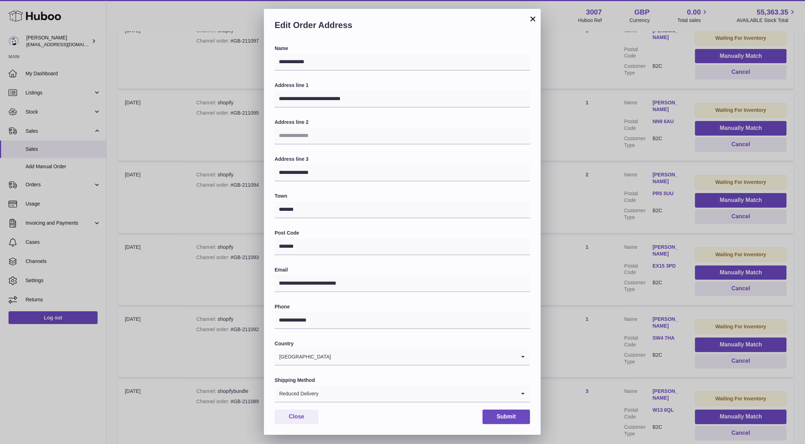
click at [586, 156] on div "**********" at bounding box center [402, 222] width 805 height 444
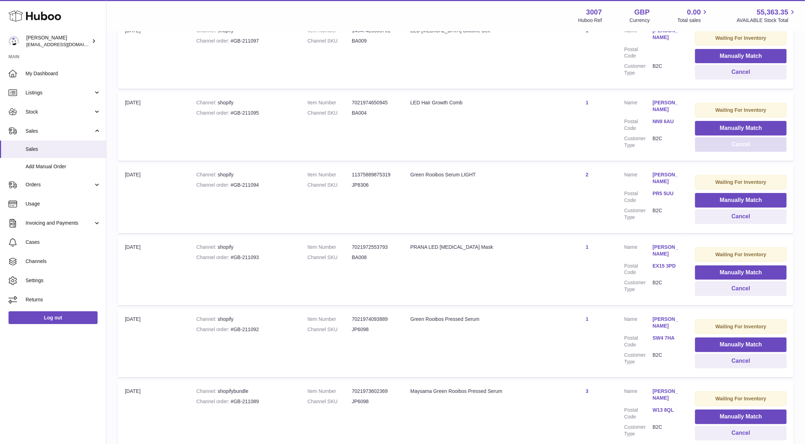
click at [712, 138] on button "Cancel" at bounding box center [741, 144] width 92 height 15
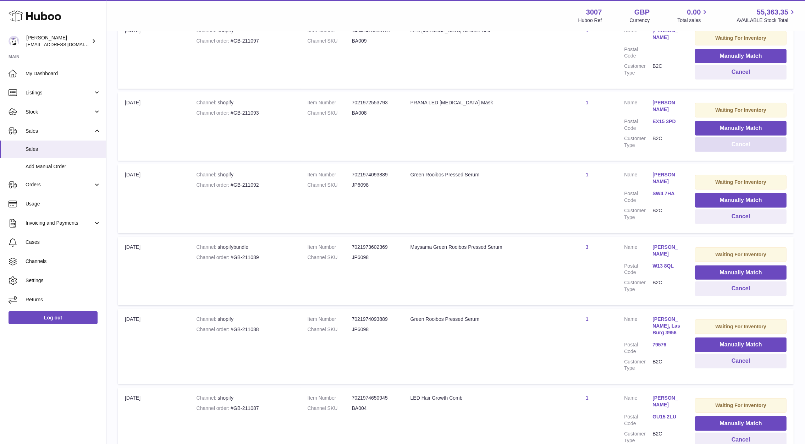
click at [712, 138] on button "Cancel" at bounding box center [741, 144] width 92 height 15
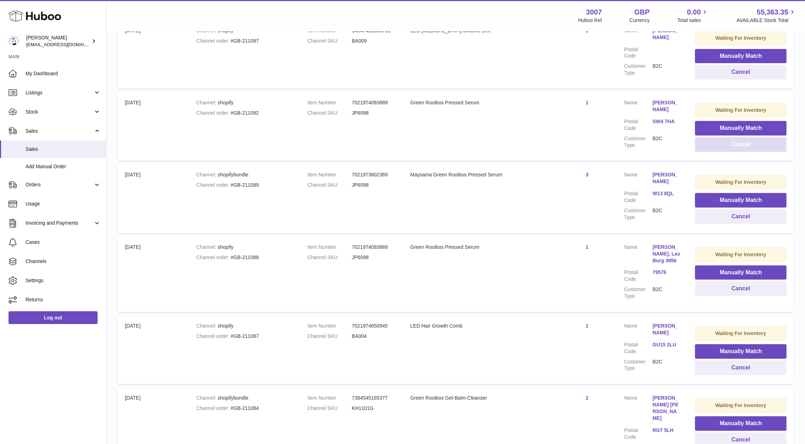
click at [712, 138] on button "Cancel" at bounding box center [741, 144] width 92 height 15
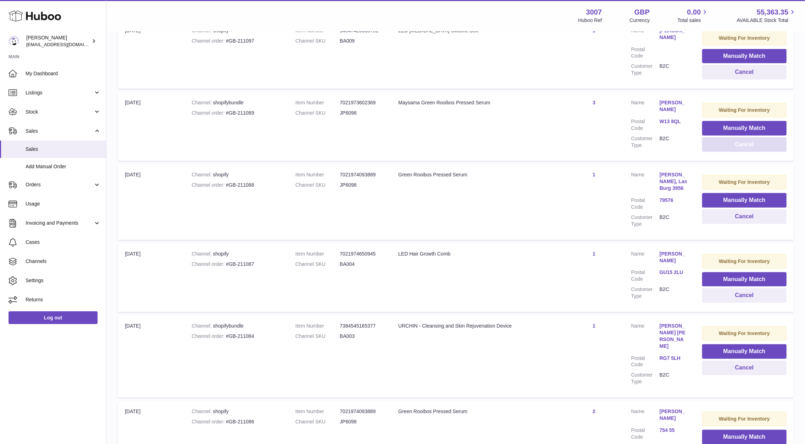
click at [712, 138] on button "Cancel" at bounding box center [744, 144] width 84 height 15
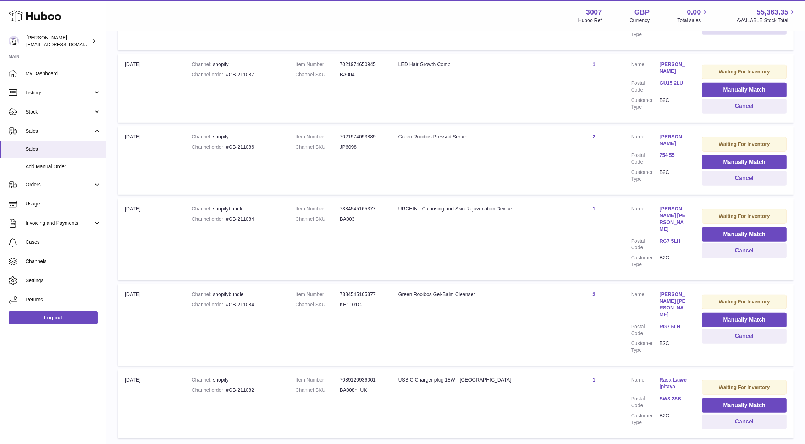
scroll to position [514, 0]
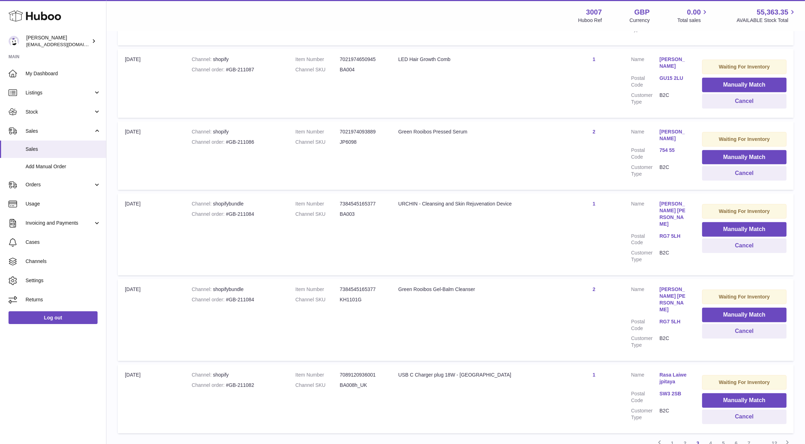
click at [667, 75] on link "GU15 2LU" at bounding box center [673, 78] width 28 height 7
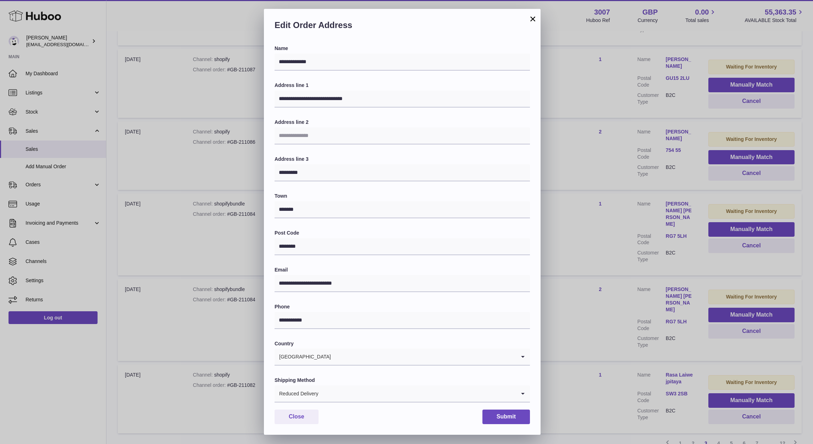
click at [624, 121] on div "**********" at bounding box center [406, 222] width 813 height 444
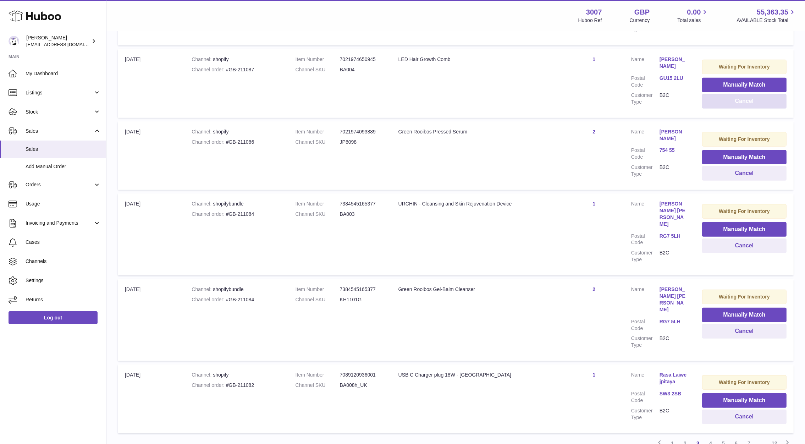
click at [742, 96] on button "Cancel" at bounding box center [744, 101] width 84 height 15
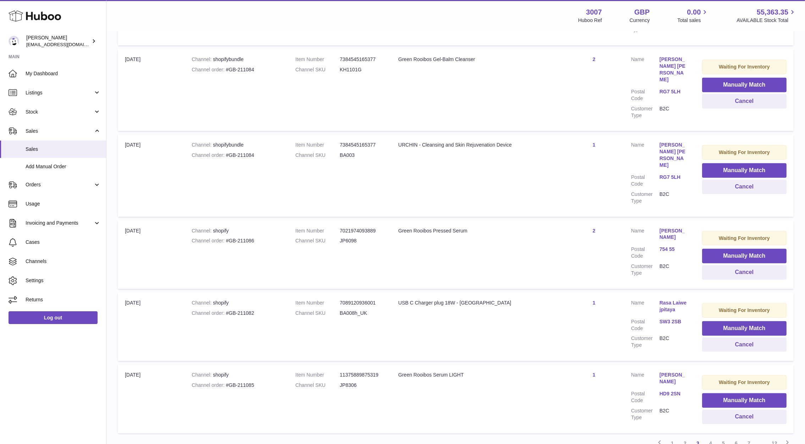
click at [678, 174] on link "RG7 5LH" at bounding box center [673, 177] width 28 height 7
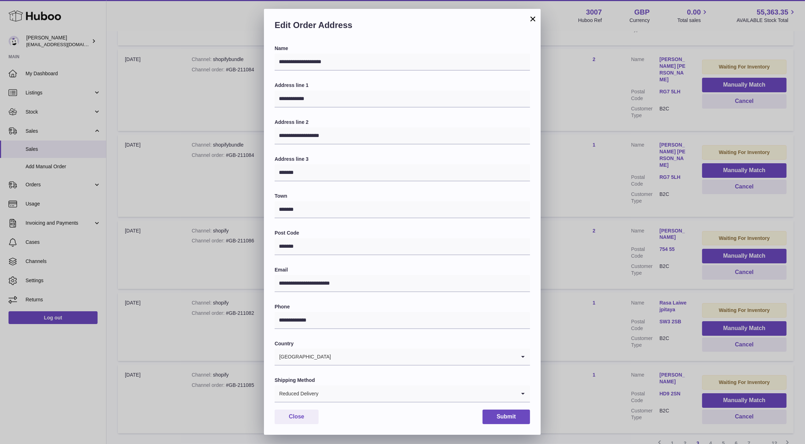
click at [641, 156] on div "**********" at bounding box center [402, 222] width 805 height 444
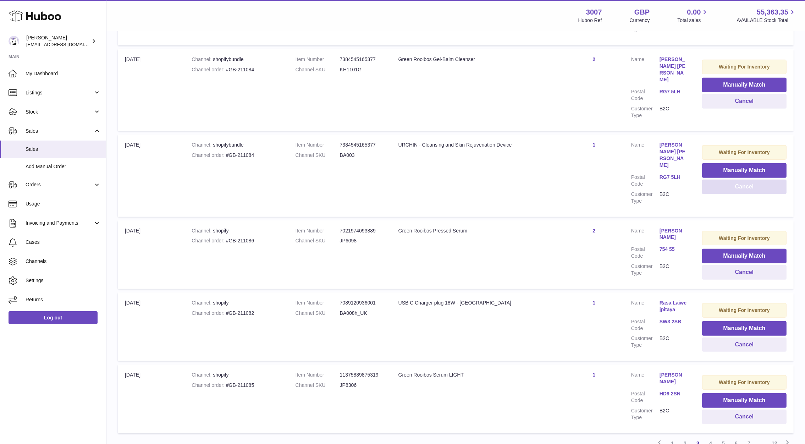
click at [763, 180] on button "Cancel" at bounding box center [744, 187] width 84 height 15
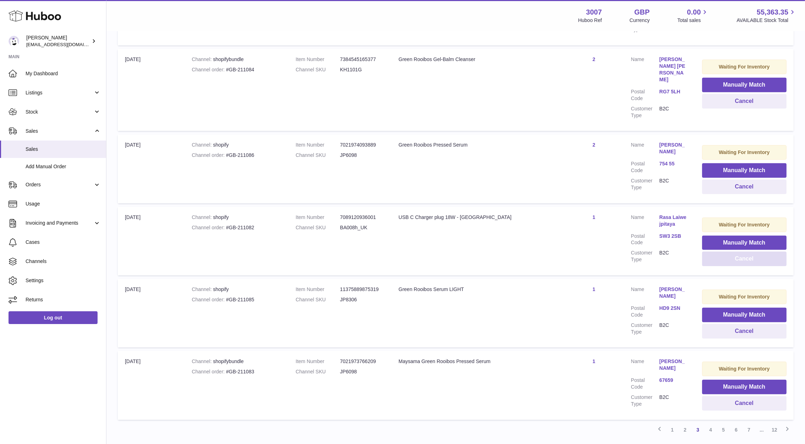
click at [722, 252] on button "Cancel" at bounding box center [744, 259] width 84 height 15
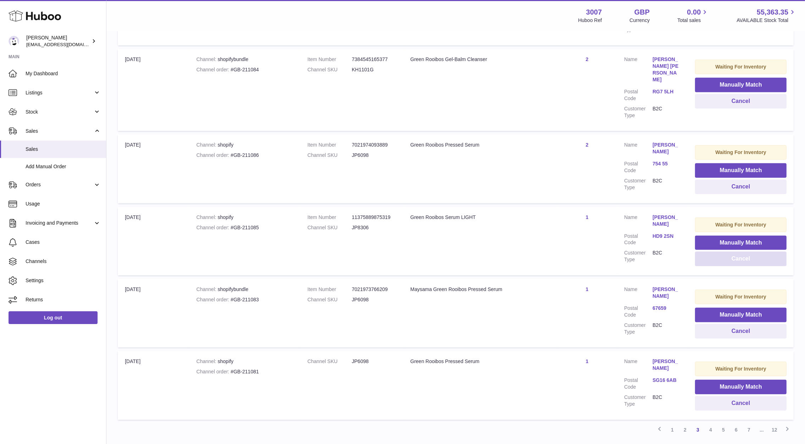
click at [722, 252] on button "Cancel" at bounding box center [741, 259] width 92 height 15
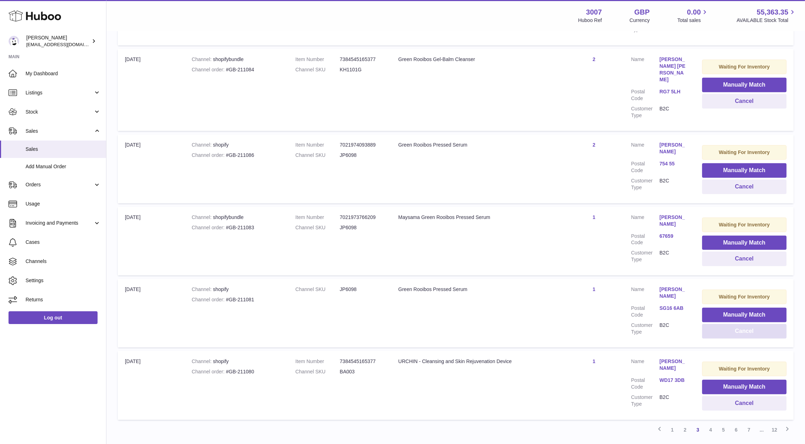
click at [714, 324] on button "Cancel" at bounding box center [744, 331] width 84 height 15
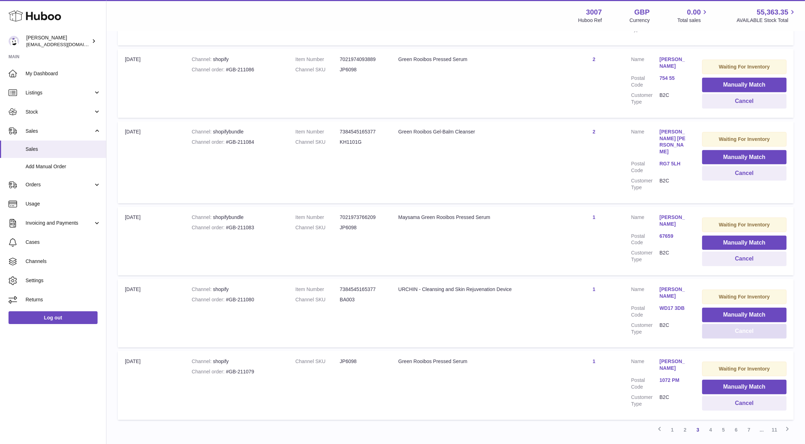
click at [714, 324] on button "Cancel" at bounding box center [744, 331] width 84 height 15
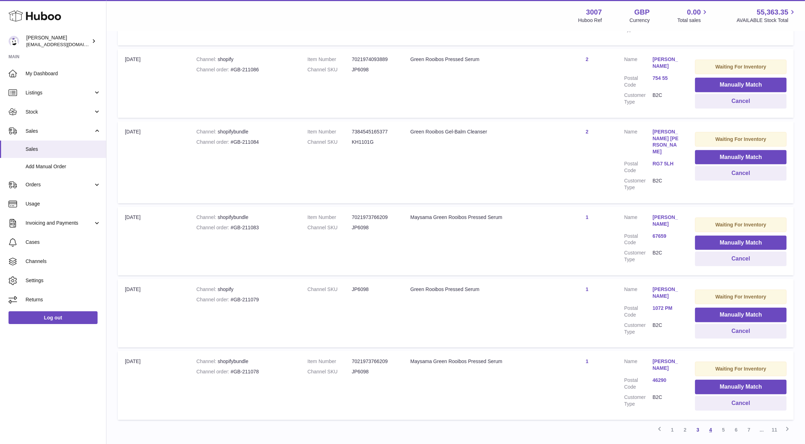
click at [714, 423] on link "4" at bounding box center [710, 429] width 13 height 13
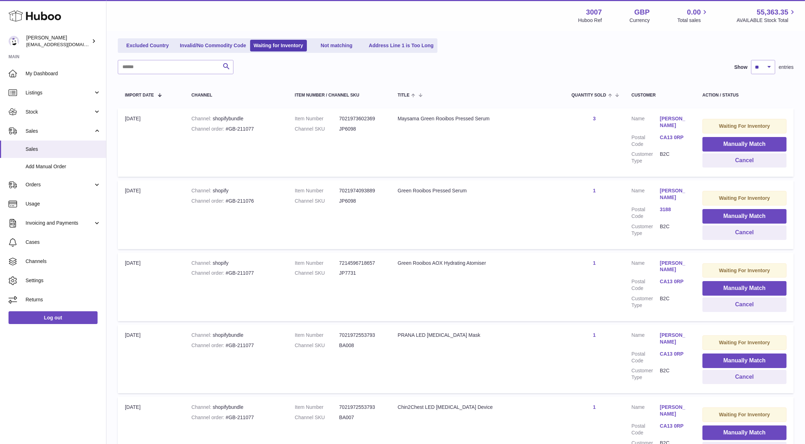
scroll to position [87, 0]
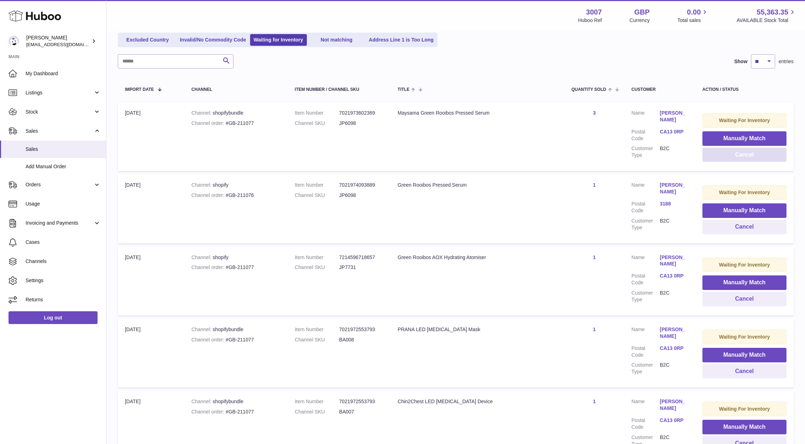
click at [760, 155] on button "Cancel" at bounding box center [744, 155] width 84 height 15
click at [758, 156] on button "Cancel" at bounding box center [744, 155] width 84 height 15
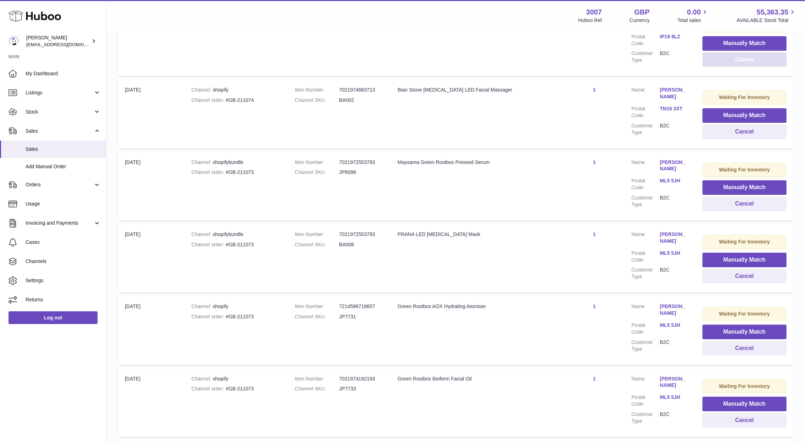
scroll to position [163, 0]
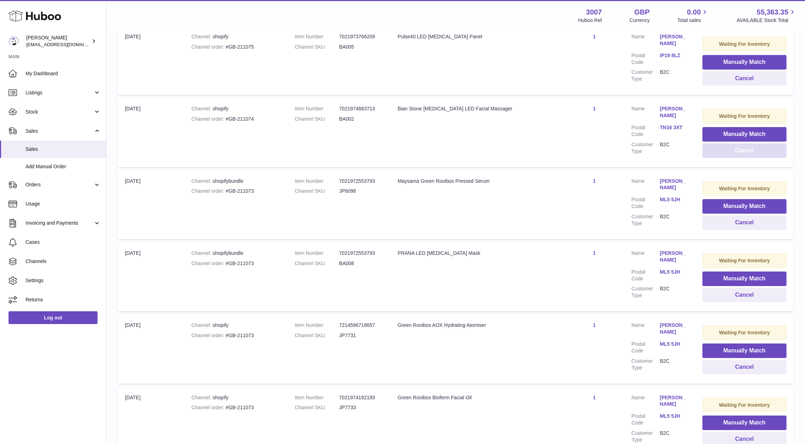
click at [725, 154] on button "Cancel" at bounding box center [744, 150] width 84 height 15
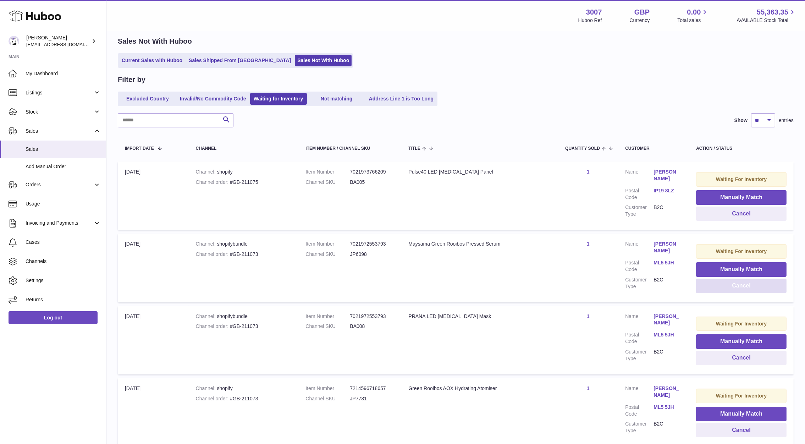
scroll to position [22, 0]
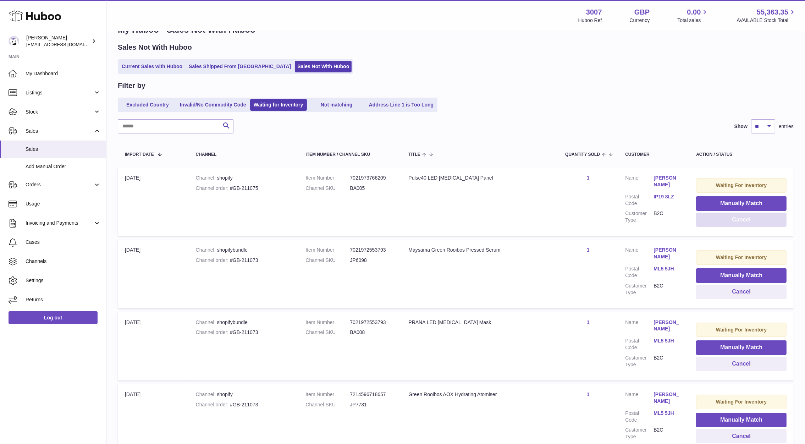
click at [730, 222] on button "Cancel" at bounding box center [741, 219] width 90 height 15
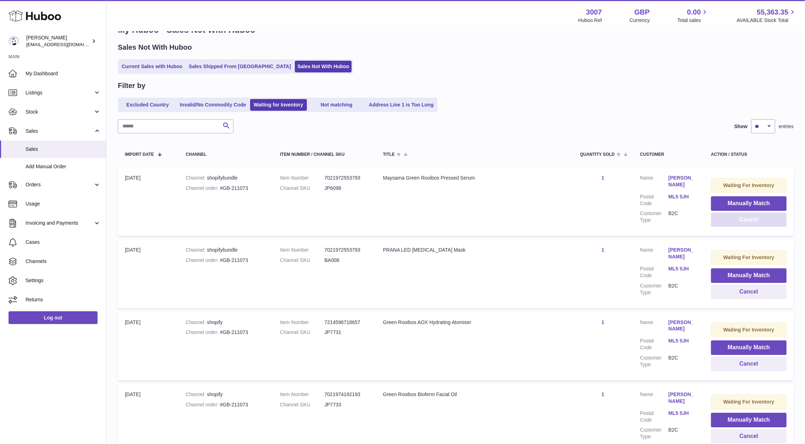
click at [730, 222] on button "Cancel" at bounding box center [749, 219] width 76 height 15
click at [753, 224] on button "Cancel" at bounding box center [749, 219] width 76 height 15
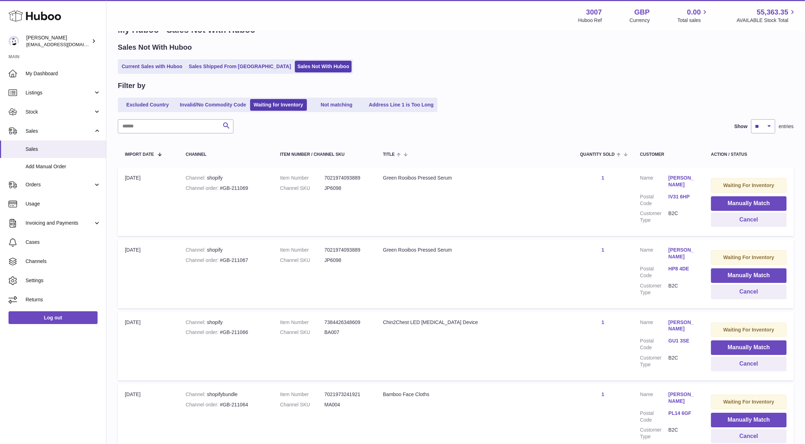
click at [680, 188] on dd "Glynis Duncan" at bounding box center [682, 182] width 28 height 15
click at [681, 192] on dl "Customer Name Glynis Duncan Postal Code IV31 6HP Customer Type B2C" at bounding box center [668, 201] width 57 height 53
click at [682, 193] on link "IV31 6HP" at bounding box center [682, 196] width 28 height 7
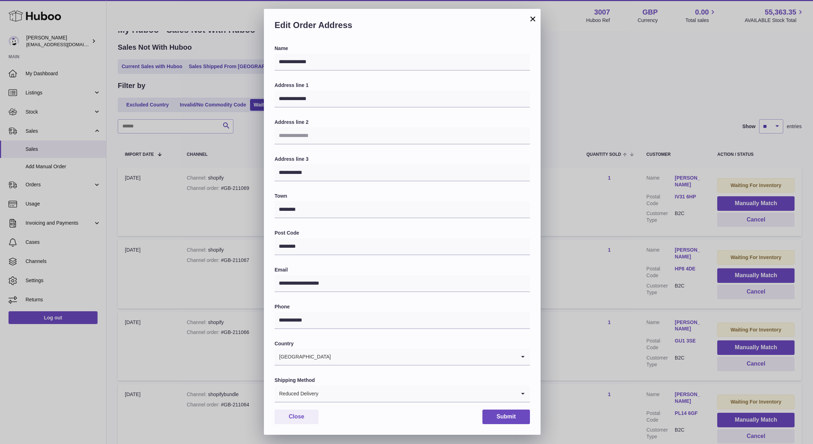
click at [652, 131] on div "**********" at bounding box center [406, 222] width 813 height 444
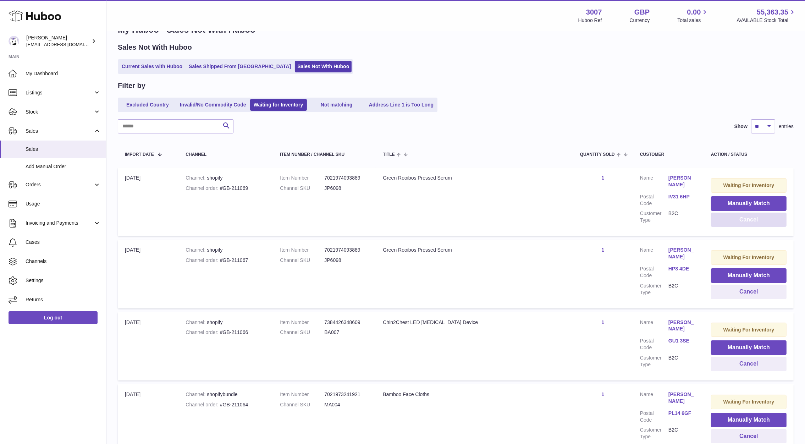
click at [746, 220] on button "Cancel" at bounding box center [749, 219] width 76 height 15
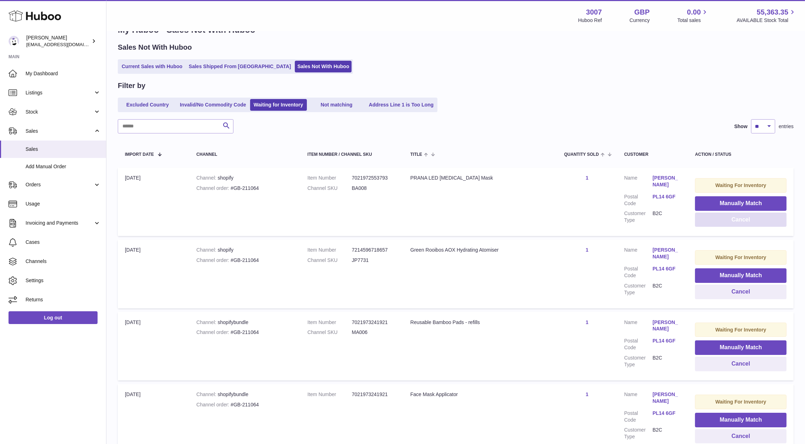
click at [746, 220] on button "Cancel" at bounding box center [741, 219] width 92 height 15
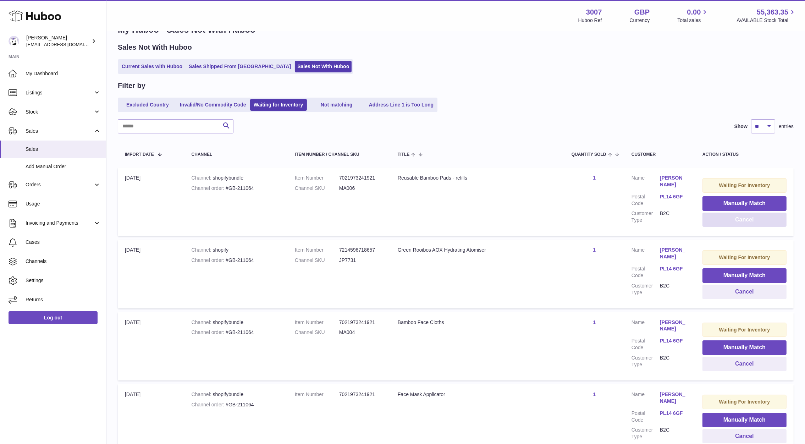
click at [746, 220] on button "Cancel" at bounding box center [744, 219] width 84 height 15
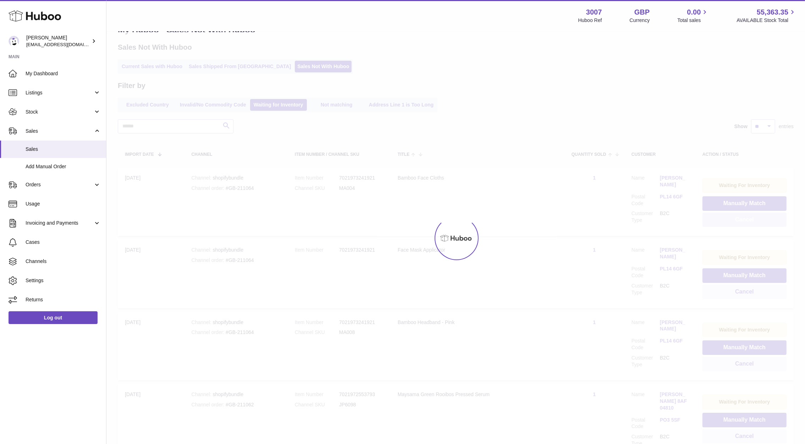
click at [746, 220] on div at bounding box center [455, 238] width 698 height 412
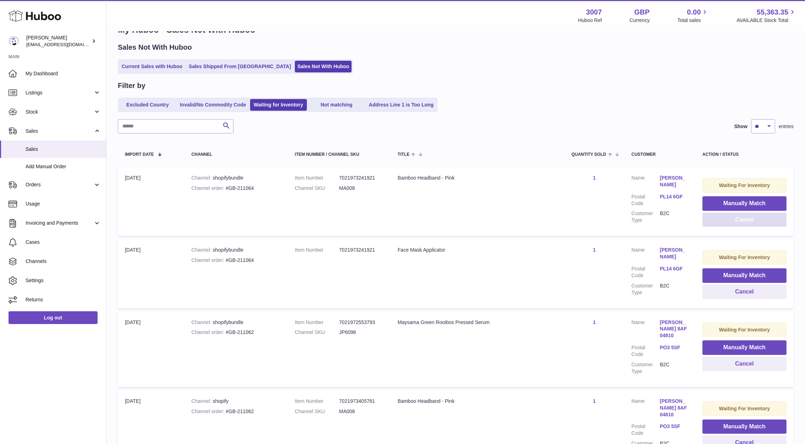
drag, startPoint x: 746, startPoint y: 220, endPoint x: 742, endPoint y: 221, distance: 4.8
click at [742, 221] on button "Cancel" at bounding box center [744, 219] width 84 height 15
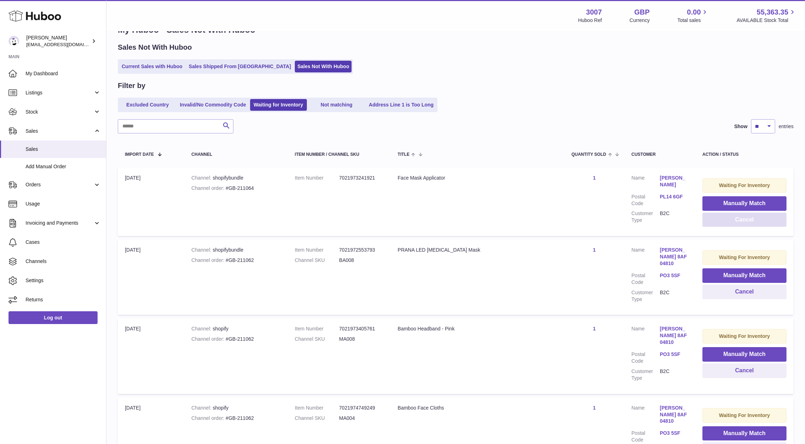
click at [742, 221] on button "Cancel" at bounding box center [744, 219] width 84 height 15
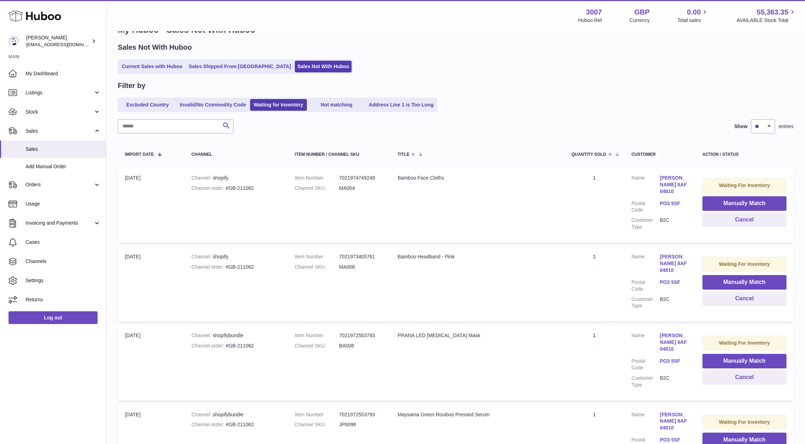
click at [672, 200] on link "PO3 5SF" at bounding box center [674, 203] width 28 height 7
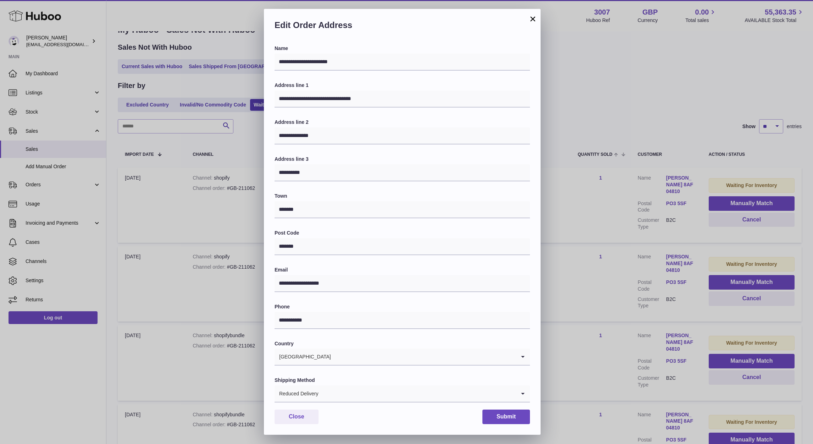
click at [624, 140] on div "**********" at bounding box center [406, 222] width 813 height 444
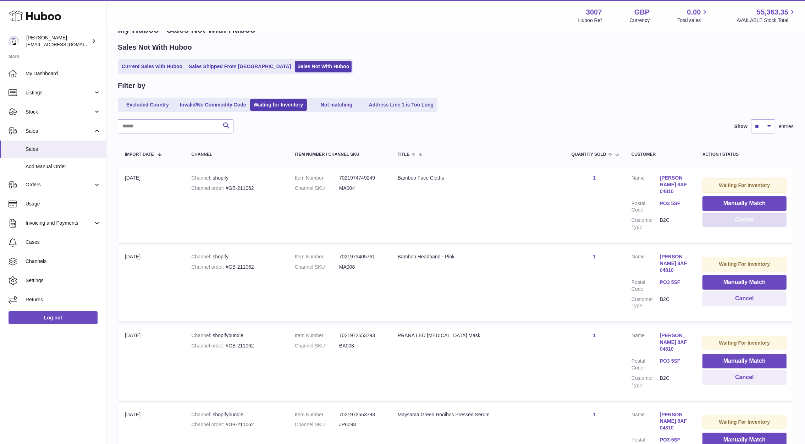
click at [719, 221] on button "Cancel" at bounding box center [744, 219] width 84 height 15
click at [720, 217] on button "Cancel" at bounding box center [744, 219] width 84 height 15
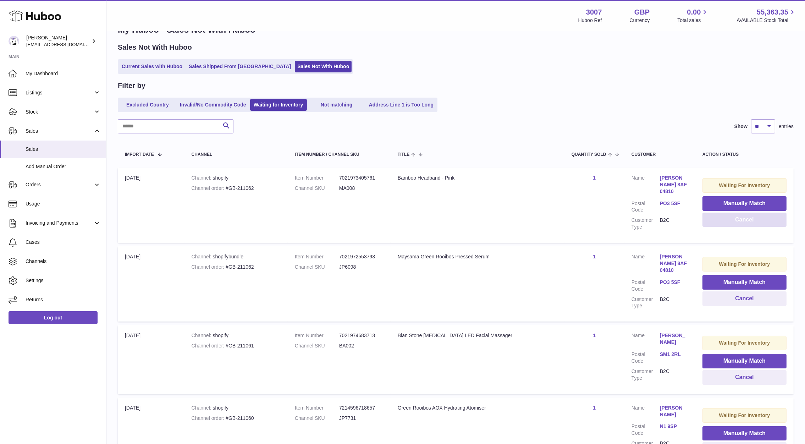
click at [720, 217] on button "Cancel" at bounding box center [744, 219] width 84 height 15
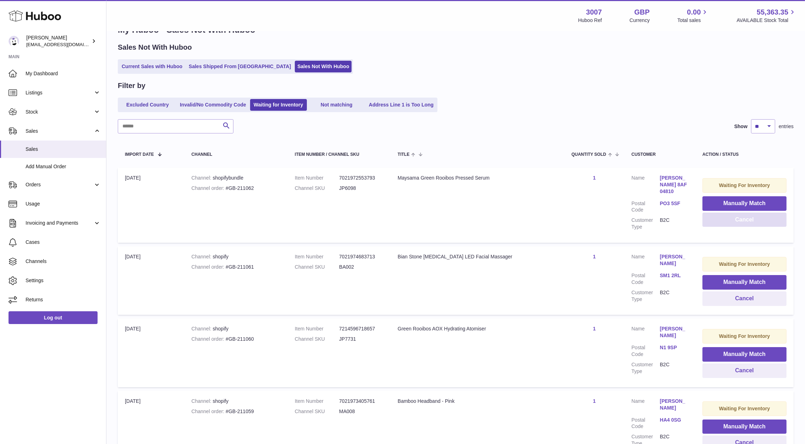
click at [720, 217] on button "Cancel" at bounding box center [744, 219] width 84 height 15
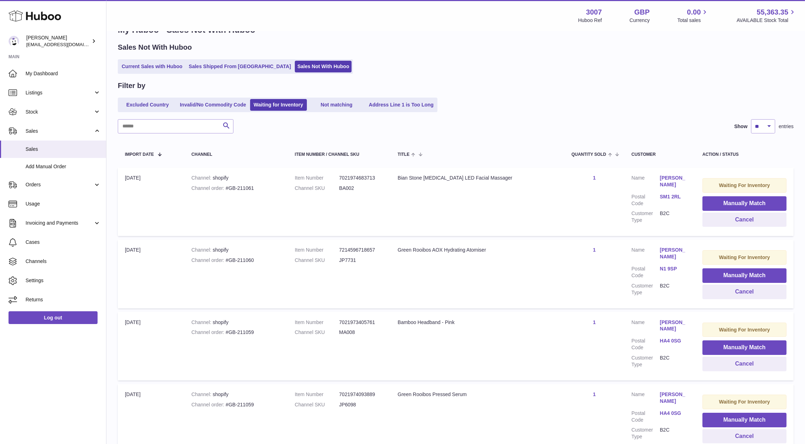
click at [679, 193] on link "SM1 2RL" at bounding box center [674, 196] width 28 height 7
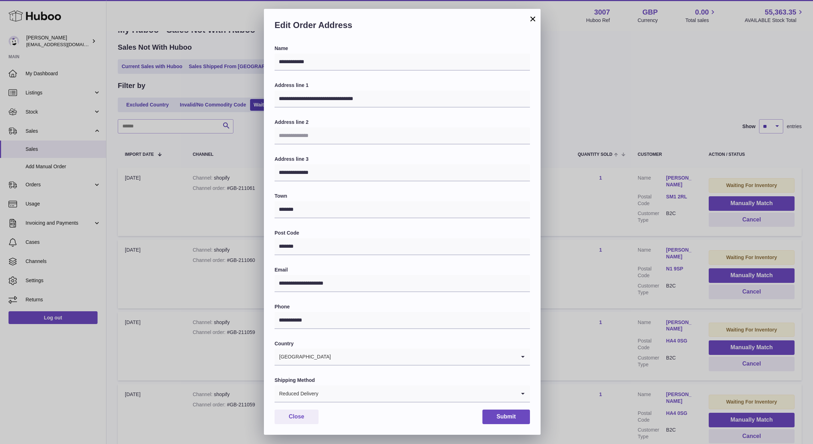
click at [644, 143] on div "**********" at bounding box center [406, 222] width 813 height 444
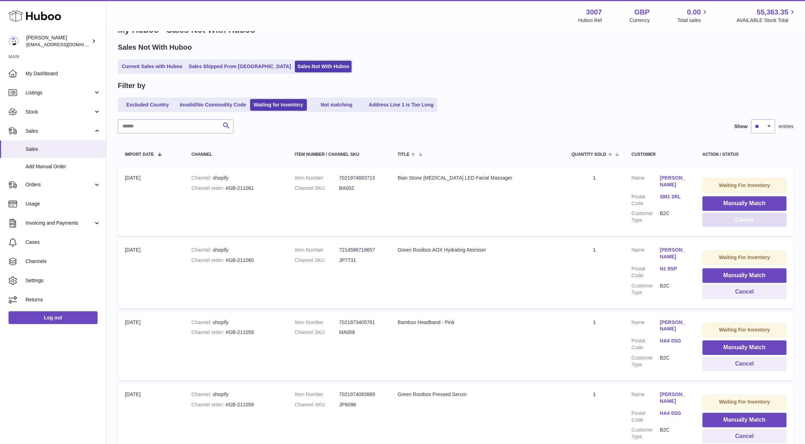
click at [750, 217] on button "Cancel" at bounding box center [744, 219] width 84 height 15
click at [670, 196] on link "N1 9SP" at bounding box center [673, 196] width 28 height 7
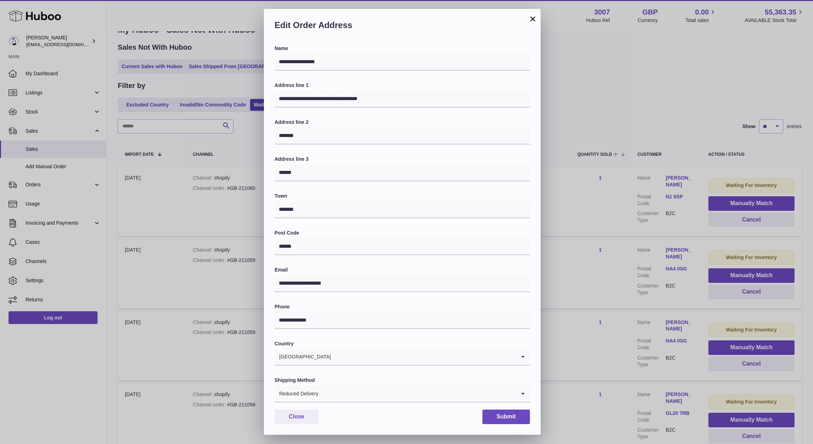
click at [629, 111] on div "**********" at bounding box center [406, 222] width 813 height 444
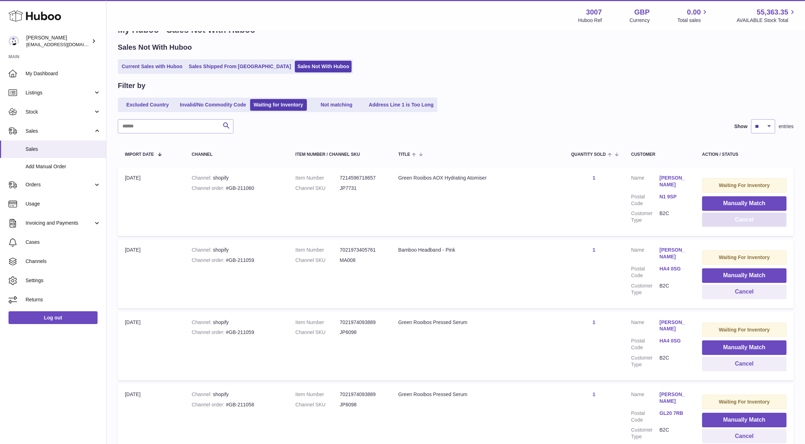
click at [722, 225] on button "Cancel" at bounding box center [744, 219] width 84 height 15
click at [738, 224] on button "Cancel" at bounding box center [744, 219] width 84 height 15
drag, startPoint x: 738, startPoint y: 225, endPoint x: 649, endPoint y: 213, distance: 90.2
click at [649, 213] on tr "Import date 30th Aug Channel shopify Channel order #GB-211058 Item Number 14947…" at bounding box center [456, 201] width 676 height 68
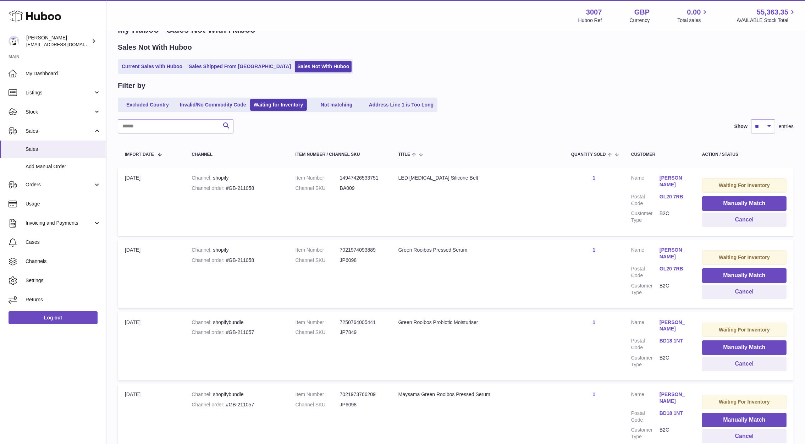
click at [667, 198] on link "GL20 7RB" at bounding box center [673, 196] width 28 height 7
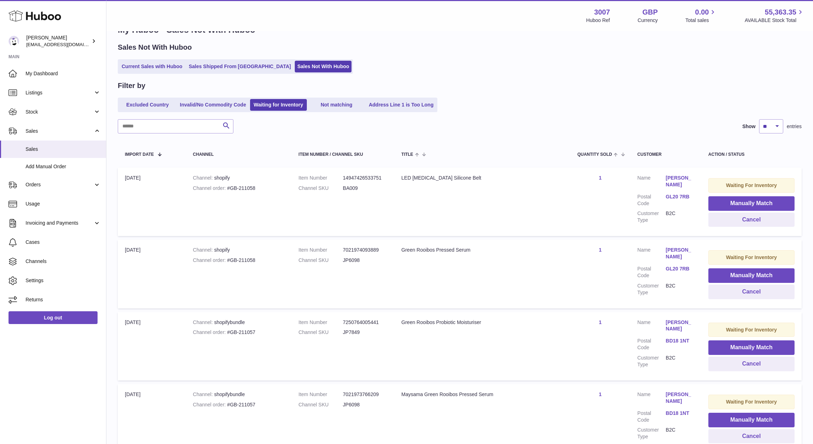
click at [607, 161] on div at bounding box center [406, 222] width 813 height 444
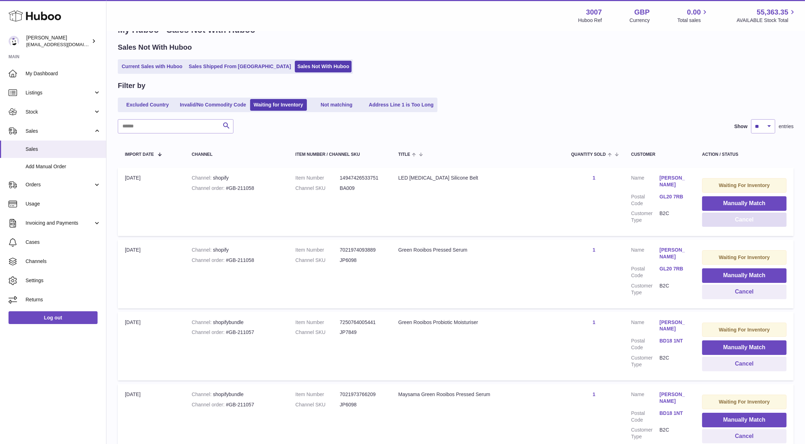
click at [722, 218] on button "Cancel" at bounding box center [744, 219] width 84 height 15
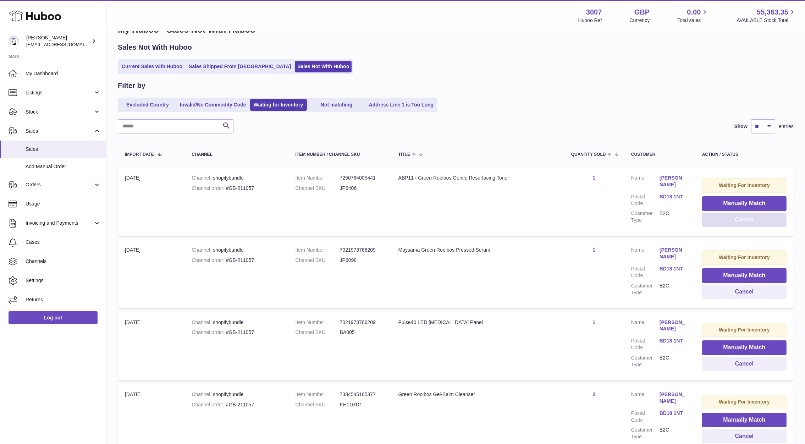
click at [722, 218] on button "Cancel" at bounding box center [744, 219] width 84 height 15
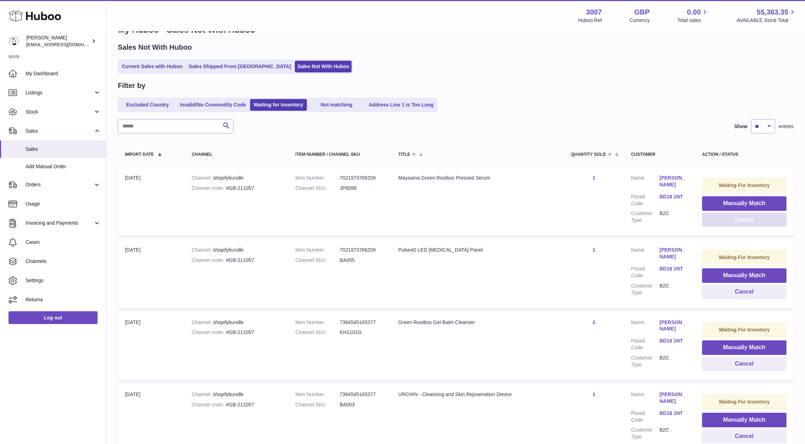
click at [722, 218] on button "Cancel" at bounding box center [744, 219] width 84 height 15
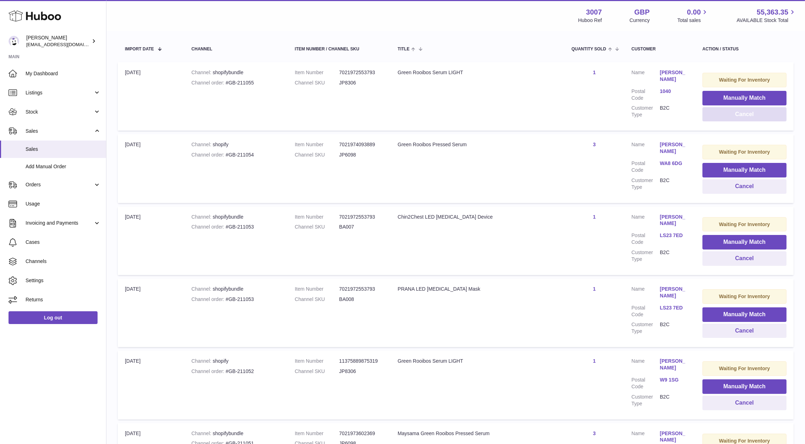
scroll to position [148, 0]
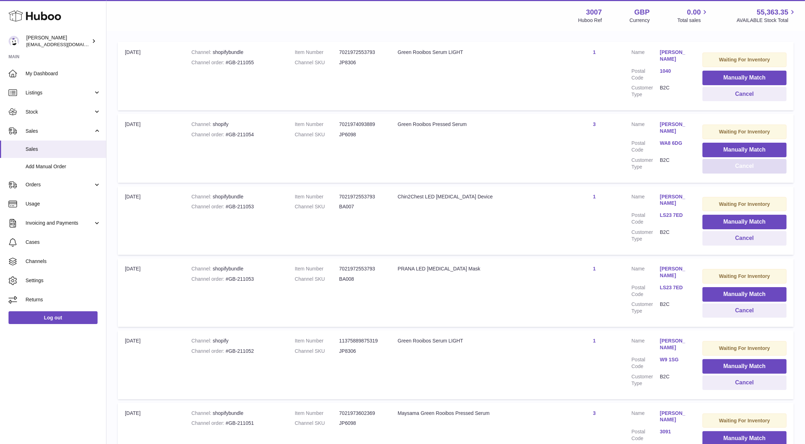
click at [728, 167] on button "Cancel" at bounding box center [744, 166] width 84 height 15
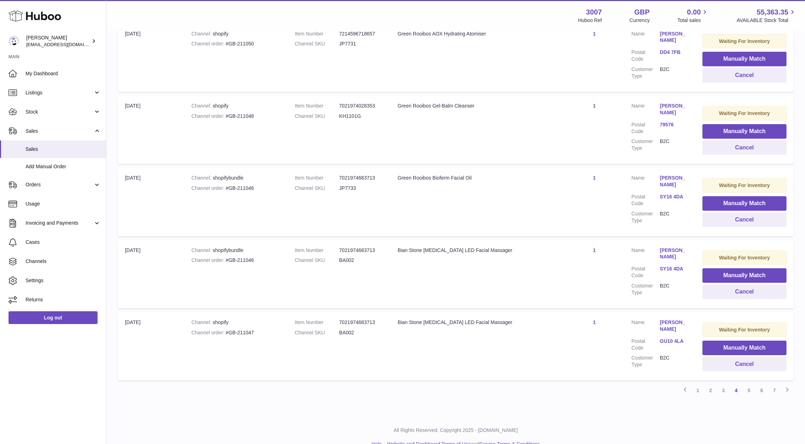
scroll to position [533, 0]
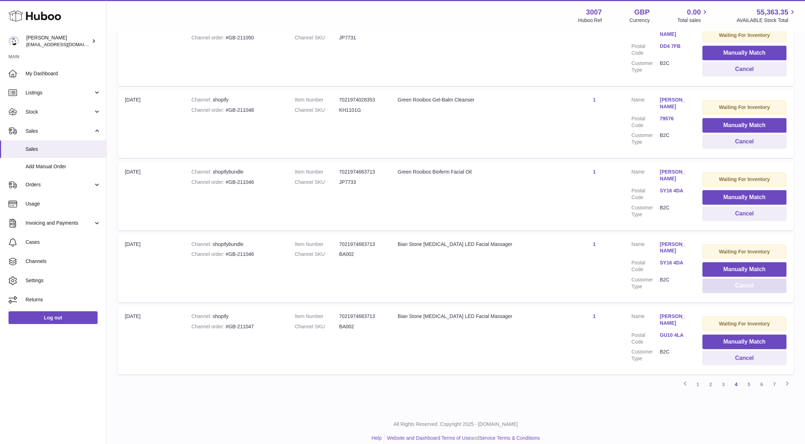
click at [735, 285] on button "Cancel" at bounding box center [744, 285] width 84 height 15
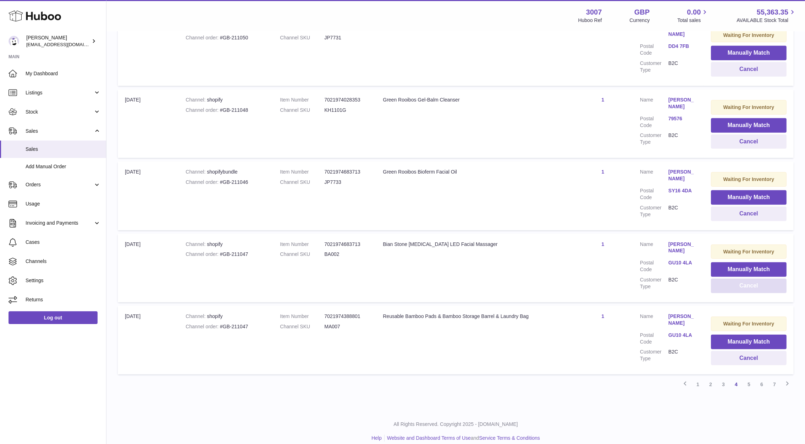
click at [735, 285] on button "Cancel" at bounding box center [749, 285] width 76 height 15
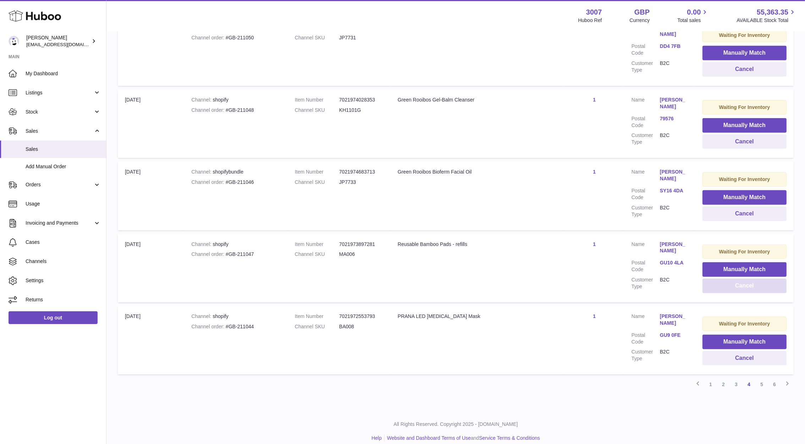
click at [735, 285] on button "Cancel" at bounding box center [744, 285] width 84 height 15
click at [665, 259] on dd "G61 4NT" at bounding box center [674, 265] width 28 height 13
click at [663, 251] on dl "Customer Name Angela Batheja Postal Code G61 4NT Customer Type B2C" at bounding box center [659, 267] width 57 height 53
click at [667, 259] on link "G61 4NT" at bounding box center [674, 262] width 28 height 7
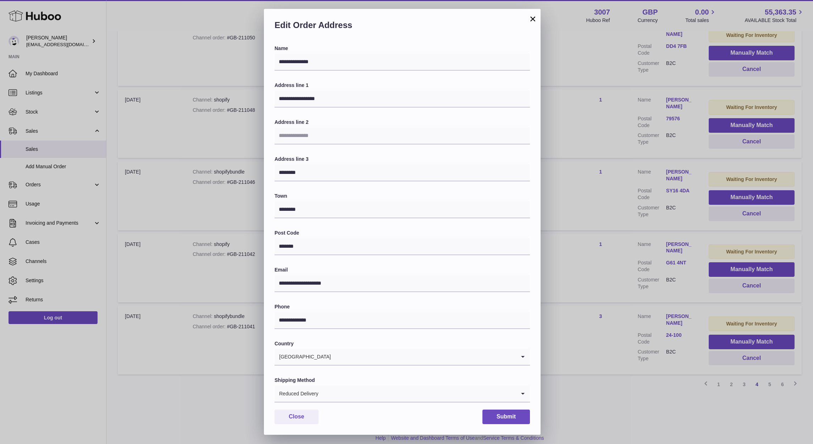
click at [604, 249] on div "**********" at bounding box center [406, 222] width 813 height 444
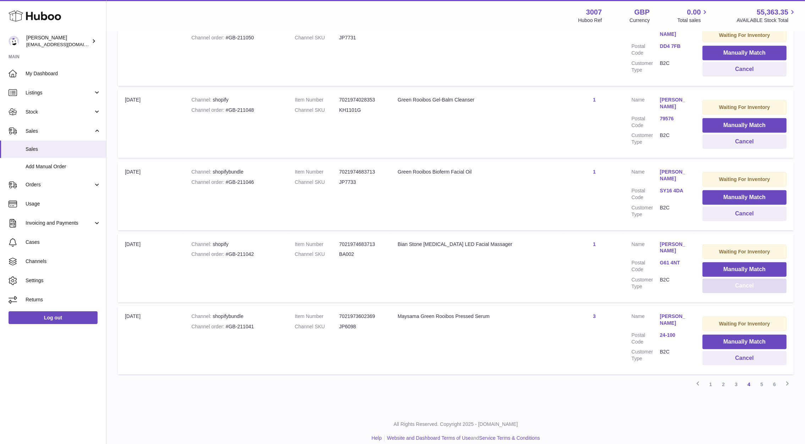
click at [721, 283] on button "Cancel" at bounding box center [744, 285] width 84 height 15
click at [731, 207] on button "Cancel" at bounding box center [744, 213] width 84 height 15
click at [664, 262] on link "AL3 8LE" at bounding box center [674, 262] width 28 height 7
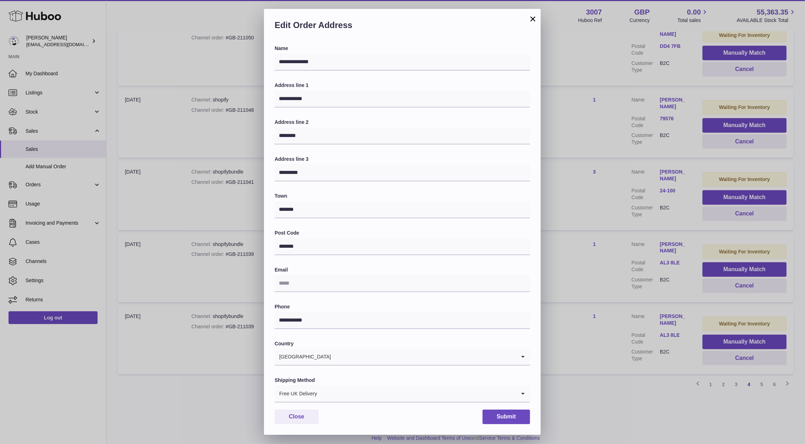
click at [589, 228] on div "**********" at bounding box center [402, 222] width 805 height 444
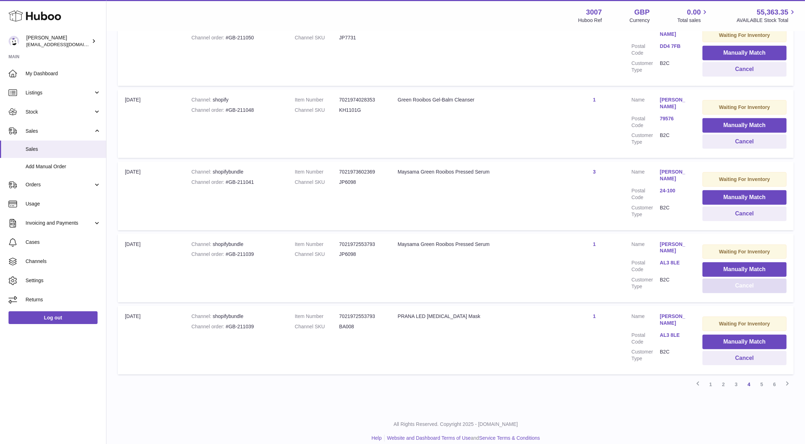
click at [734, 289] on button "Cancel" at bounding box center [744, 285] width 84 height 15
click at [669, 264] on link "BN21 4AP" at bounding box center [674, 262] width 28 height 7
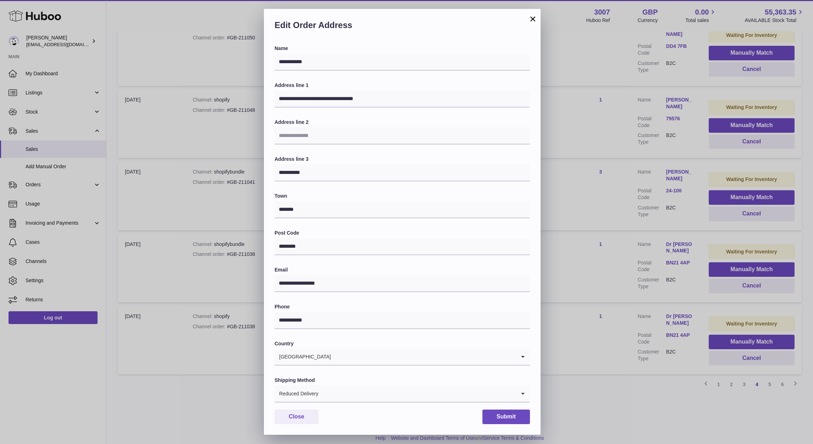
click at [605, 253] on div "**********" at bounding box center [406, 222] width 813 height 444
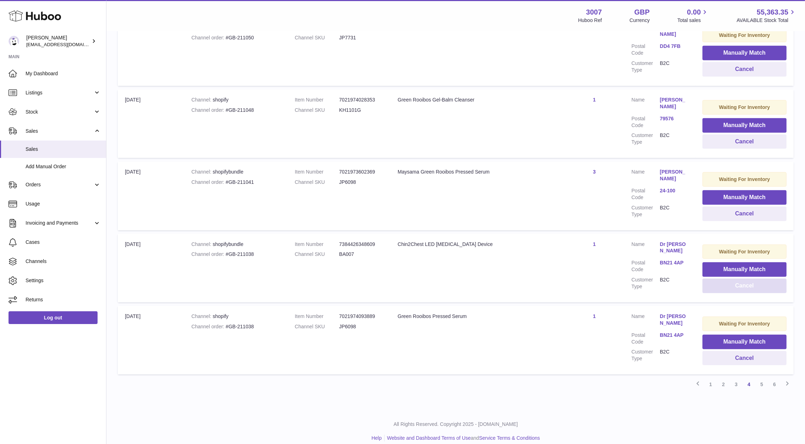
click at [754, 288] on button "Cancel" at bounding box center [744, 285] width 84 height 15
click at [746, 288] on button "Cancel" at bounding box center [744, 285] width 84 height 15
click at [670, 259] on link "AB51 0PG" at bounding box center [674, 262] width 28 height 7
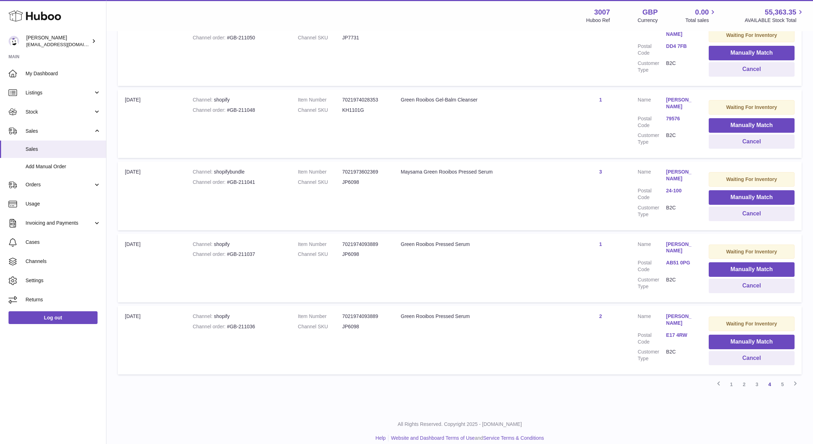
click at [591, 274] on div at bounding box center [406, 222] width 813 height 444
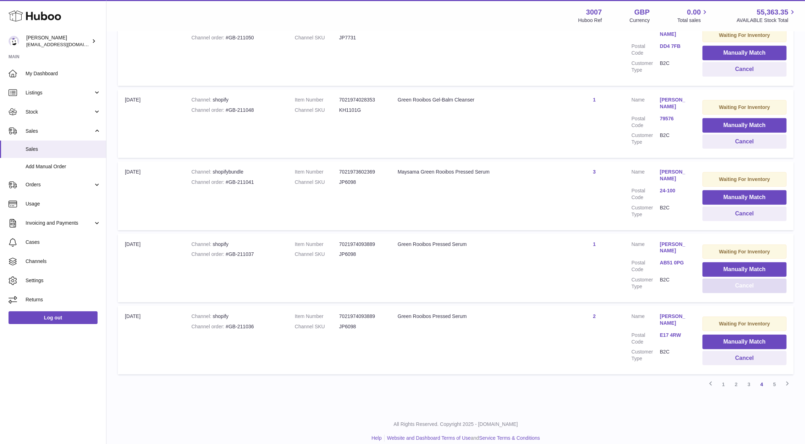
click at [720, 286] on button "Cancel" at bounding box center [744, 285] width 84 height 15
click at [660, 259] on link "E17 4RW" at bounding box center [674, 262] width 28 height 7
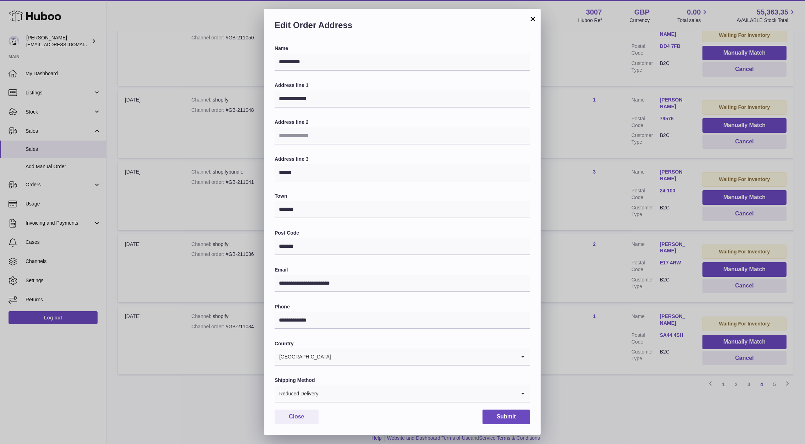
click at [598, 240] on div "**********" at bounding box center [402, 222] width 805 height 444
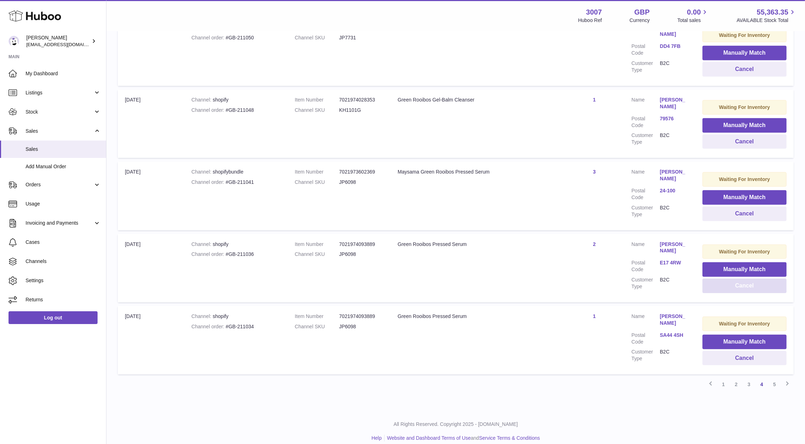
click at [756, 283] on button "Cancel" at bounding box center [744, 285] width 84 height 15
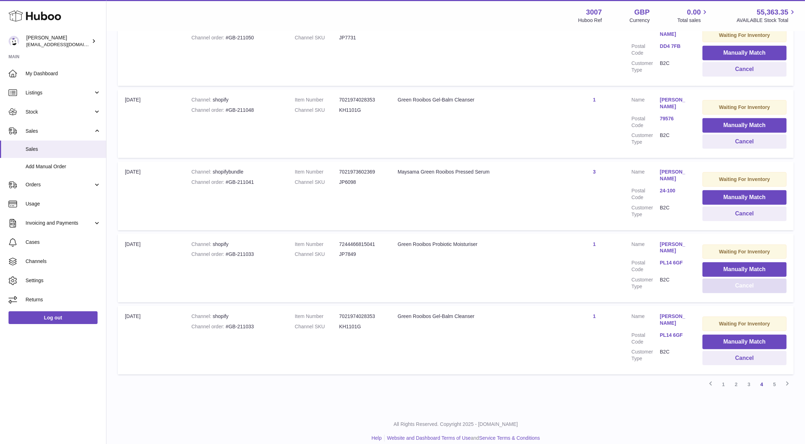
click at [756, 283] on button "Cancel" at bounding box center [744, 285] width 84 height 15
click at [725, 292] on td "Waiting For Inventory Manually Match Cancel" at bounding box center [744, 268] width 98 height 68
click at [731, 286] on button "Cancel" at bounding box center [744, 285] width 84 height 15
click at [731, 287] on button "Cancel" at bounding box center [744, 285] width 84 height 15
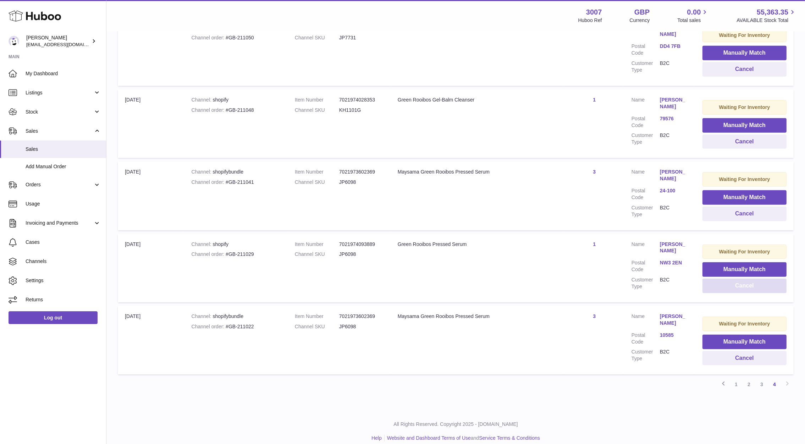
click at [731, 287] on button "Cancel" at bounding box center [744, 285] width 84 height 15
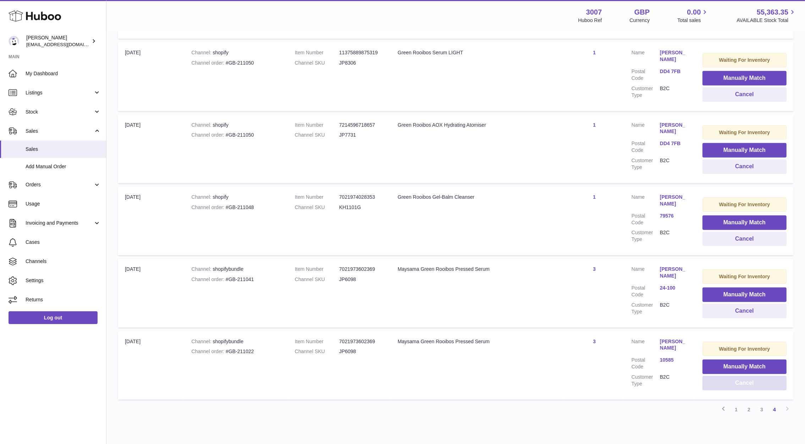
scroll to position [432, 0]
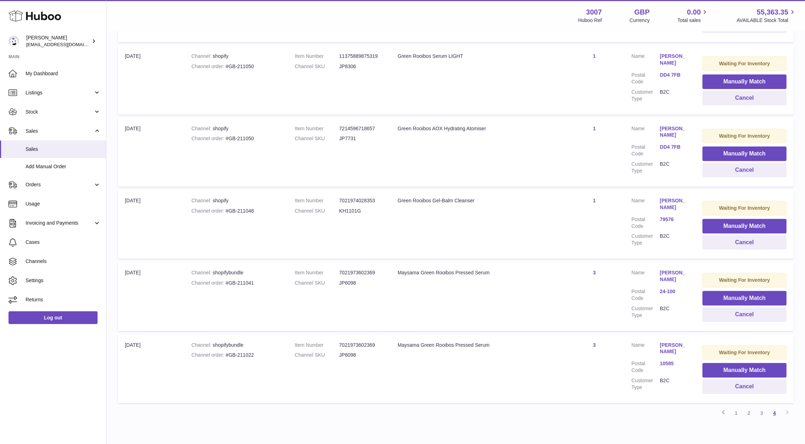
click at [778, 413] on link "4" at bounding box center [774, 413] width 13 height 13
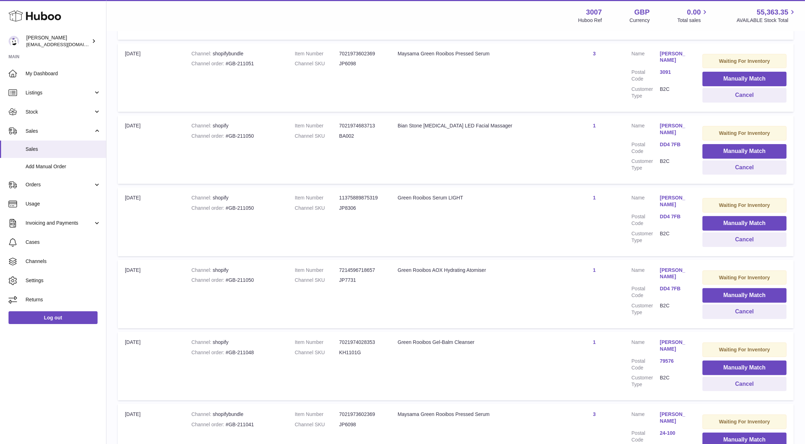
scroll to position [285, 0]
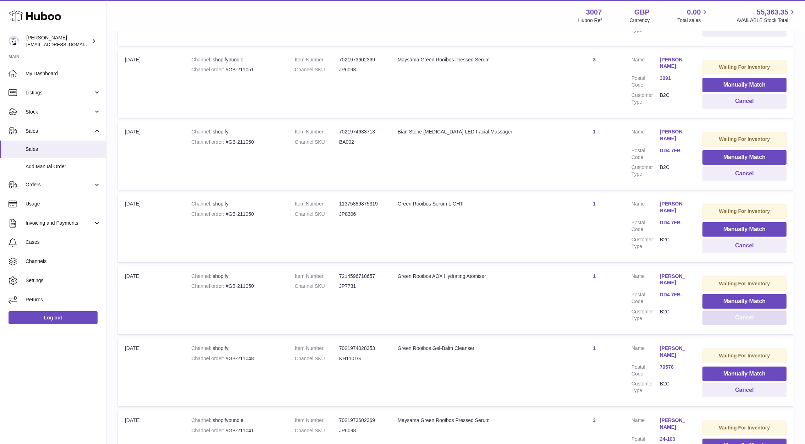
click at [734, 310] on button "Cancel" at bounding box center [744, 317] width 84 height 15
click at [733, 173] on button "Cancel" at bounding box center [744, 173] width 84 height 15
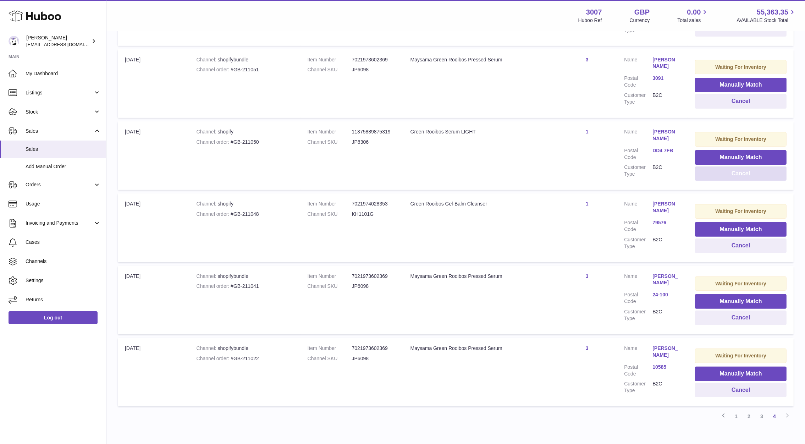
click at [733, 173] on button "Cancel" at bounding box center [741, 173] width 92 height 15
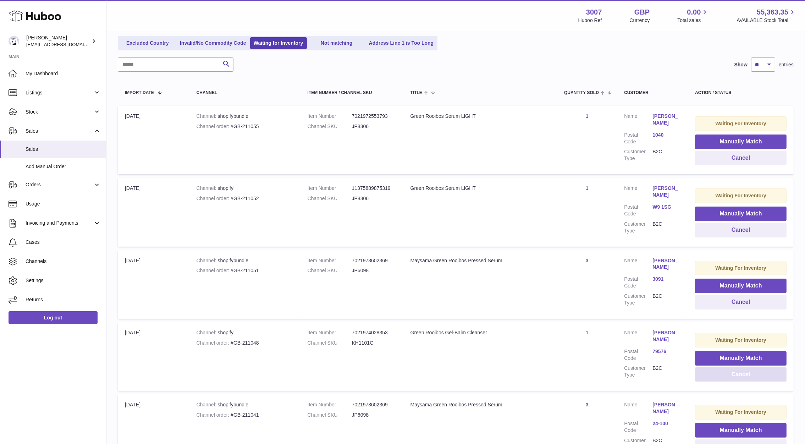
scroll to position [71, 0]
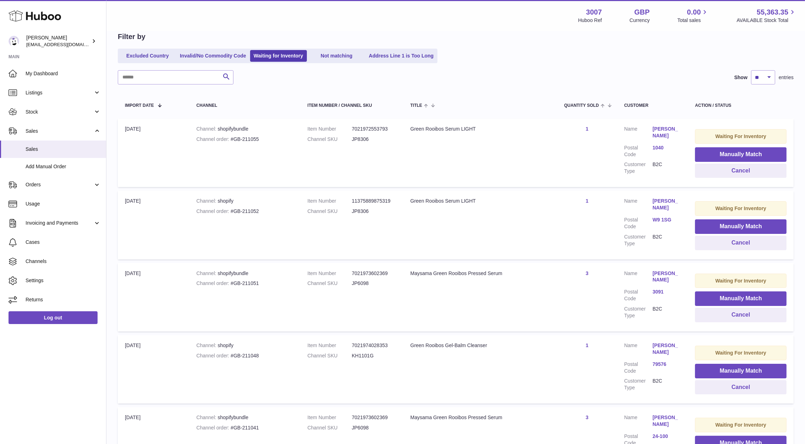
click at [667, 219] on link "W9 1SG" at bounding box center [666, 219] width 28 height 7
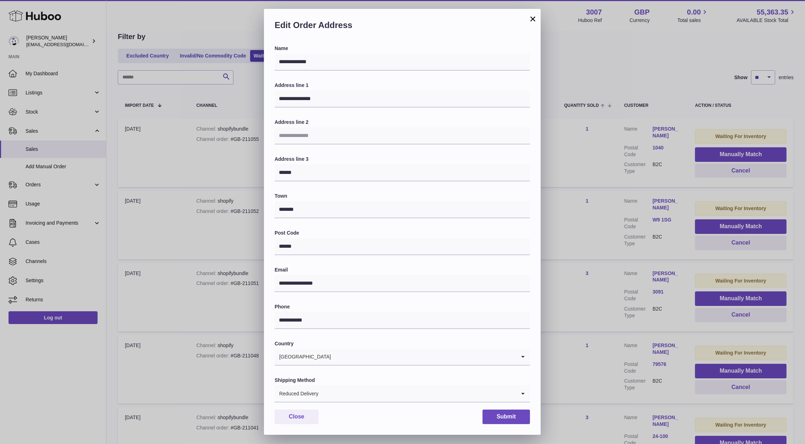
click at [631, 220] on div "**********" at bounding box center [402, 222] width 805 height 444
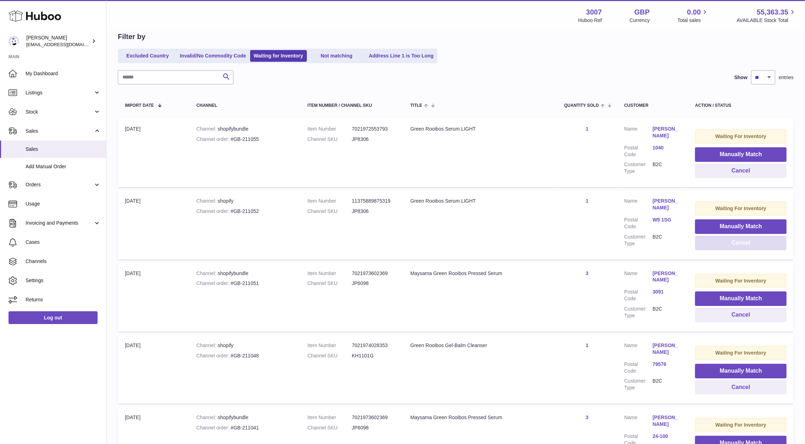
click at [740, 247] on button "Cancel" at bounding box center [741, 243] width 92 height 15
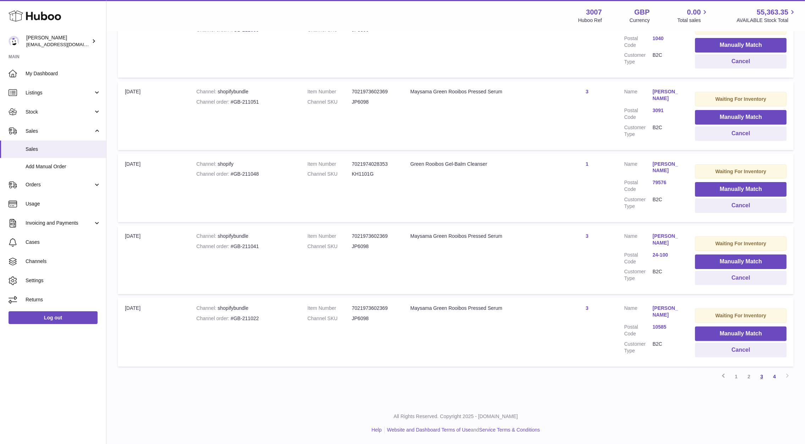
click at [762, 375] on link "3" at bounding box center [761, 376] width 13 height 13
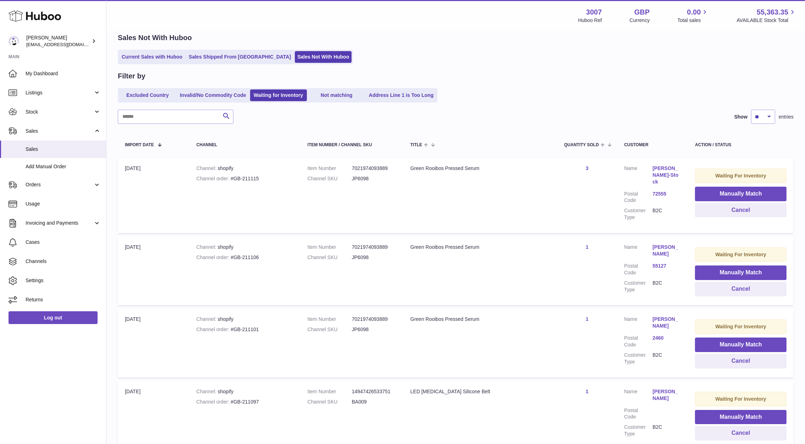
scroll to position [420, 0]
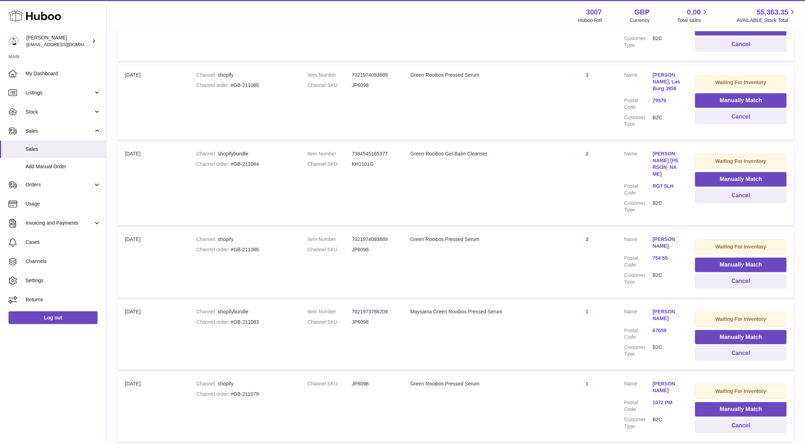
click at [663, 183] on link "RG7 5LH" at bounding box center [666, 186] width 28 height 7
click at [609, 188] on div at bounding box center [402, 222] width 805 height 444
click at [730, 193] on button "Cancel" at bounding box center [741, 195] width 92 height 15
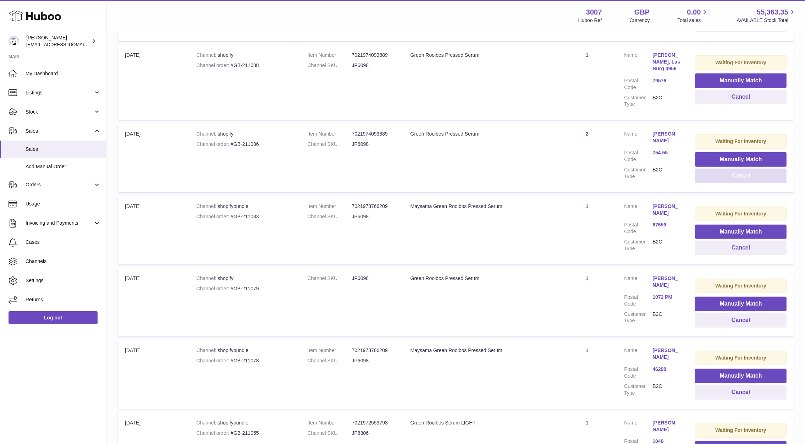
scroll to position [546, 0]
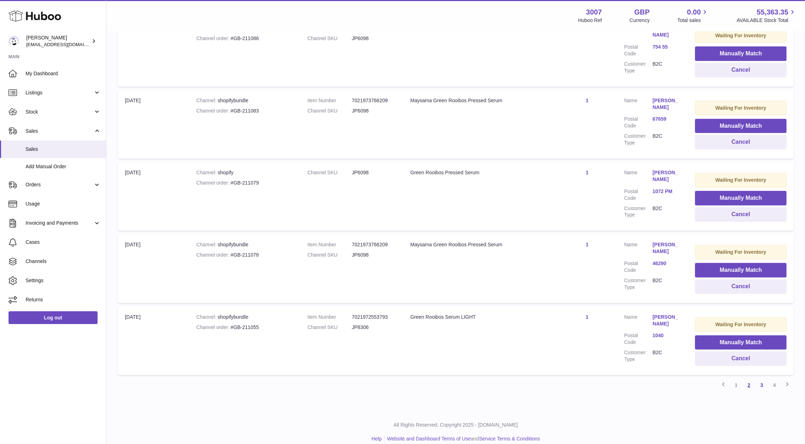
click at [753, 379] on link "2" at bounding box center [748, 385] width 13 height 13
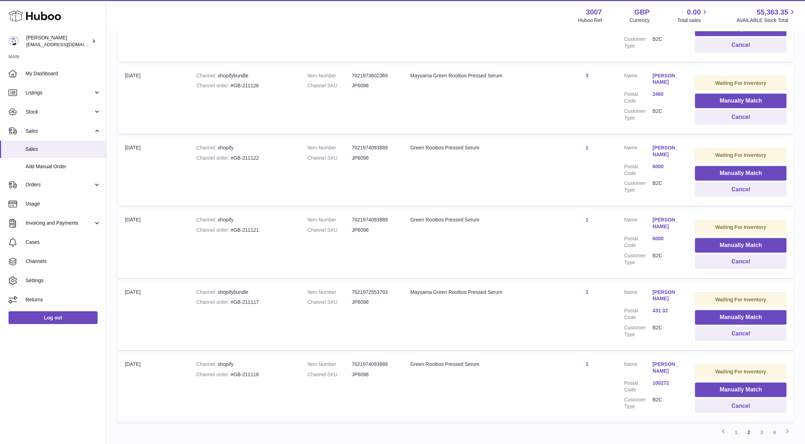
scroll to position [537, 0]
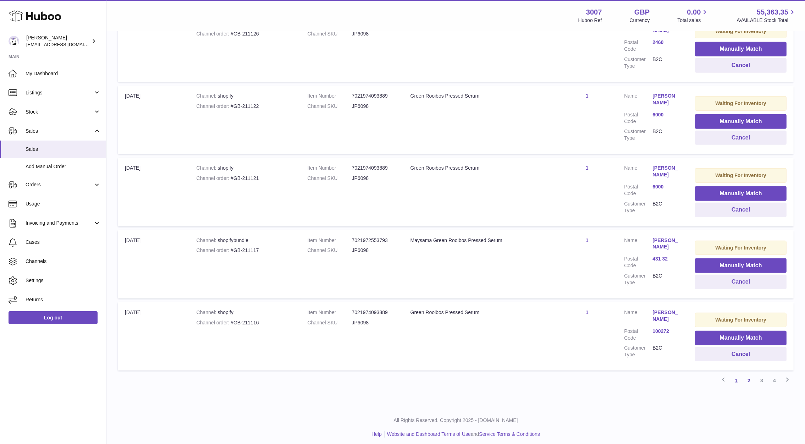
click at [737, 381] on link "1" at bounding box center [736, 380] width 13 height 13
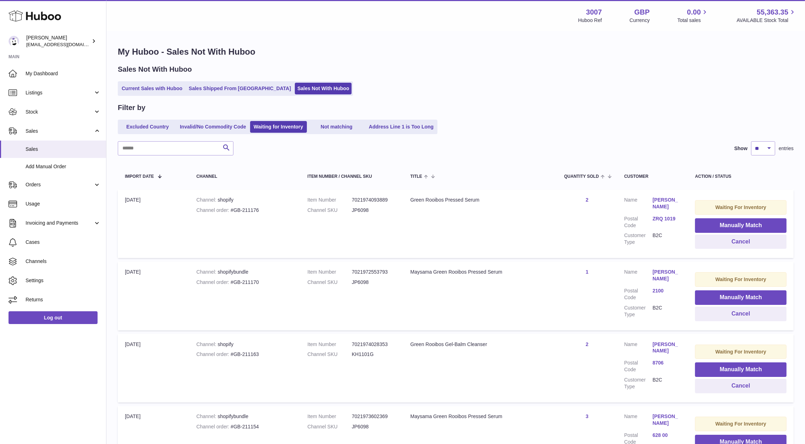
click at [164, 79] on div "Sales Not With Huboo Current Sales with Huboo Sales Shipped From Huboo Sales No…" at bounding box center [456, 80] width 676 height 31
click at [165, 84] on link "Current Sales with Huboo" at bounding box center [152, 89] width 66 height 12
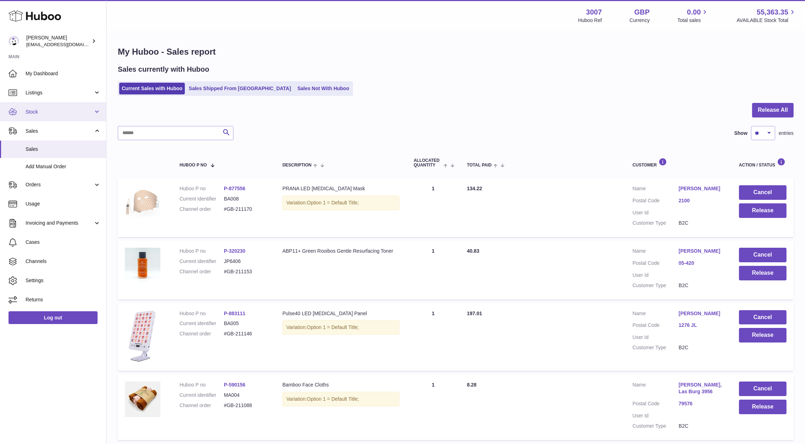
click at [68, 106] on link "Stock" at bounding box center [53, 111] width 106 height 19
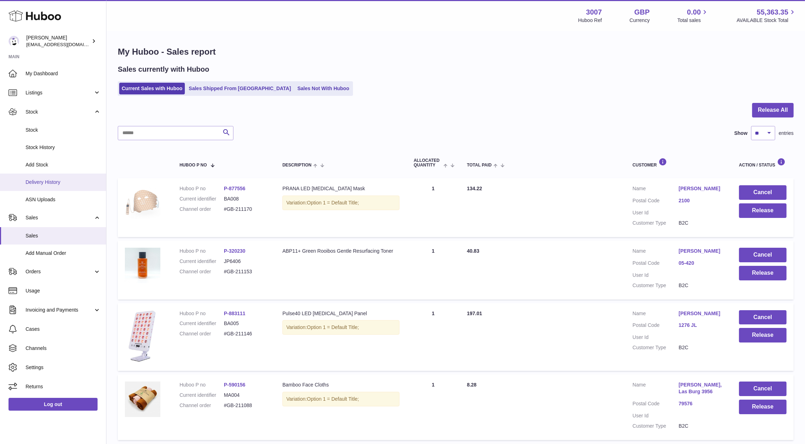
click at [48, 177] on link "Delivery History" at bounding box center [53, 181] width 106 height 17
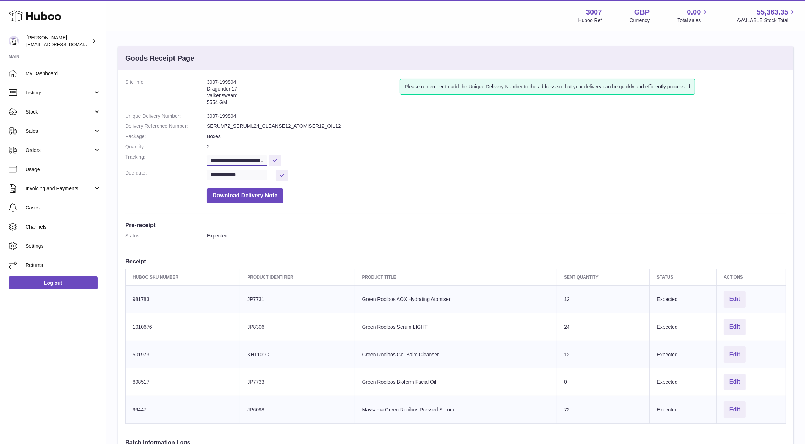
scroll to position [0, 129]
drag, startPoint x: 206, startPoint y: 162, endPoint x: 328, endPoint y: 177, distance: 123.0
click at [328, 177] on dl "**********" at bounding box center [455, 143] width 661 height 128
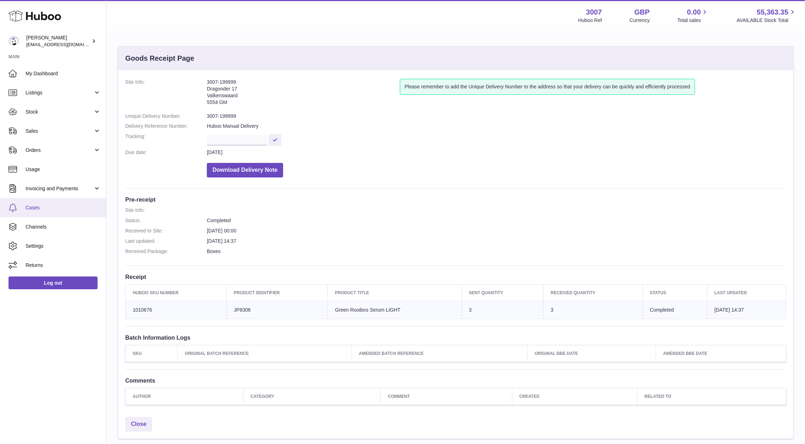
click at [41, 214] on link "Cases" at bounding box center [53, 207] width 106 height 19
